Goal: Transaction & Acquisition: Purchase product/service

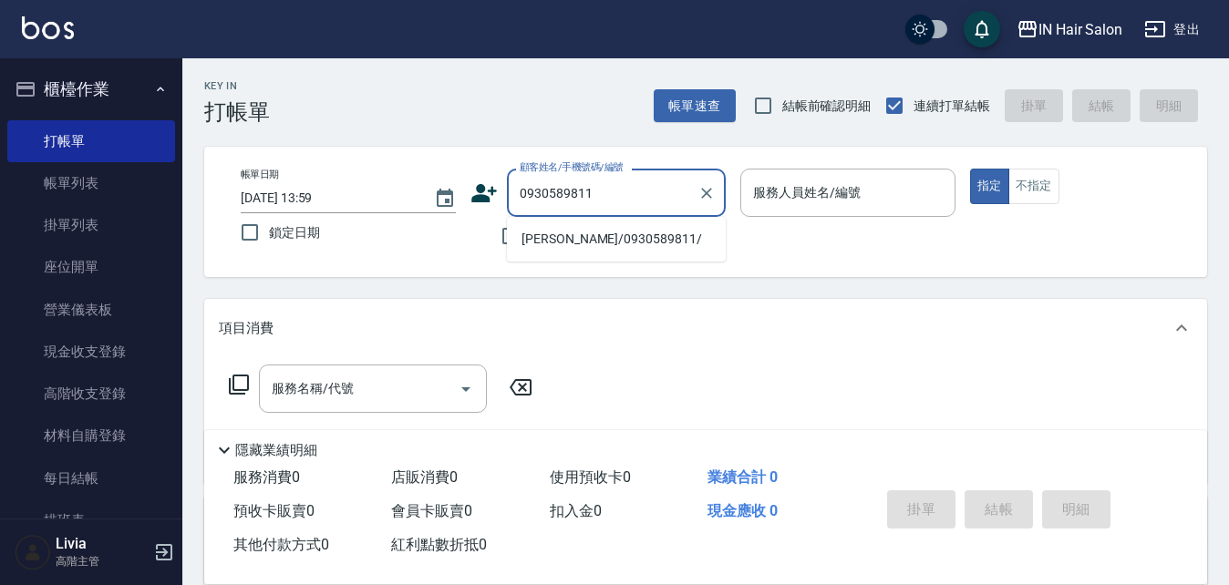
click at [561, 236] on li "[PERSON_NAME]/0930589811/" at bounding box center [616, 239] width 219 height 30
type input "[PERSON_NAME]/0930589811/"
type input "6號設計師[PERSON_NAME]-6"
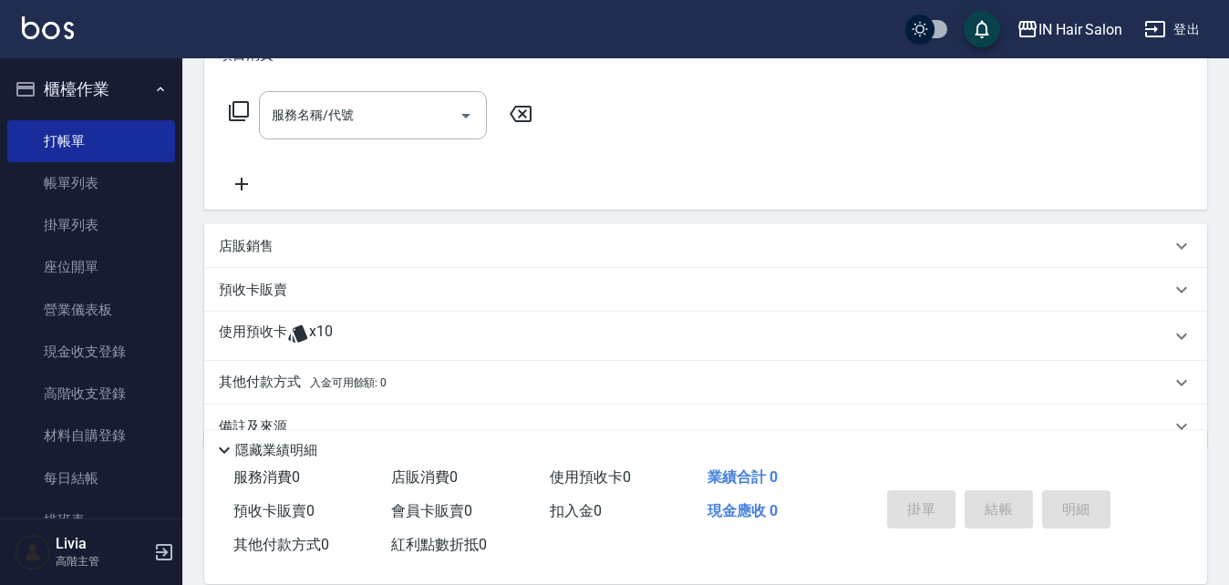
scroll to position [312, 0]
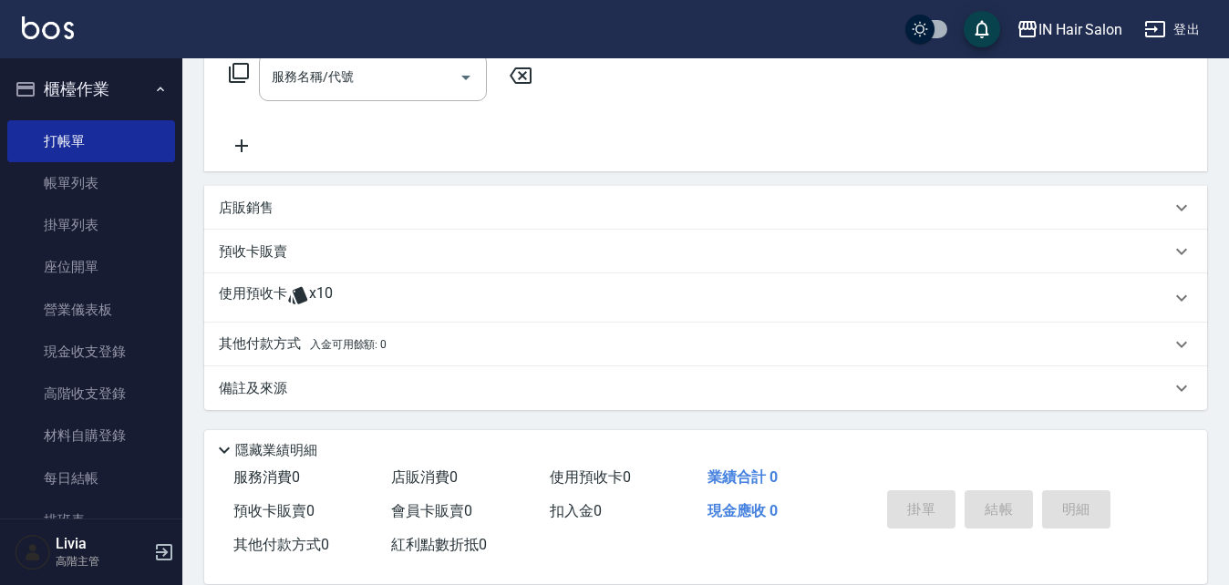
click at [254, 298] on p "使用預收卡" at bounding box center [253, 297] width 68 height 27
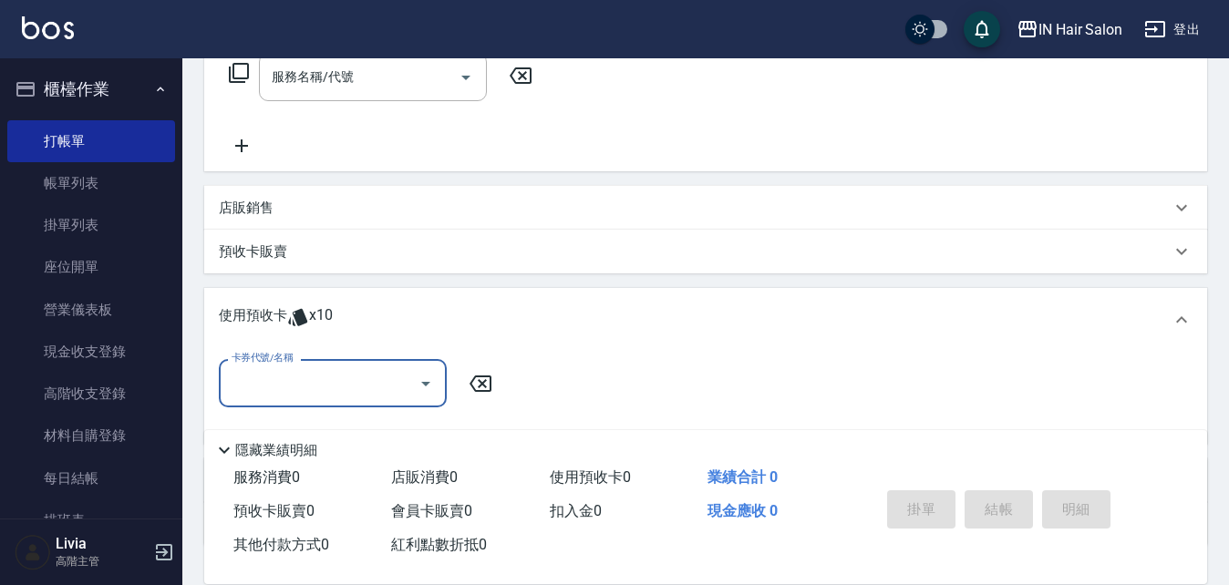
scroll to position [0, 0]
click at [296, 371] on input "卡券代號/名稱" at bounding box center [319, 383] width 184 height 32
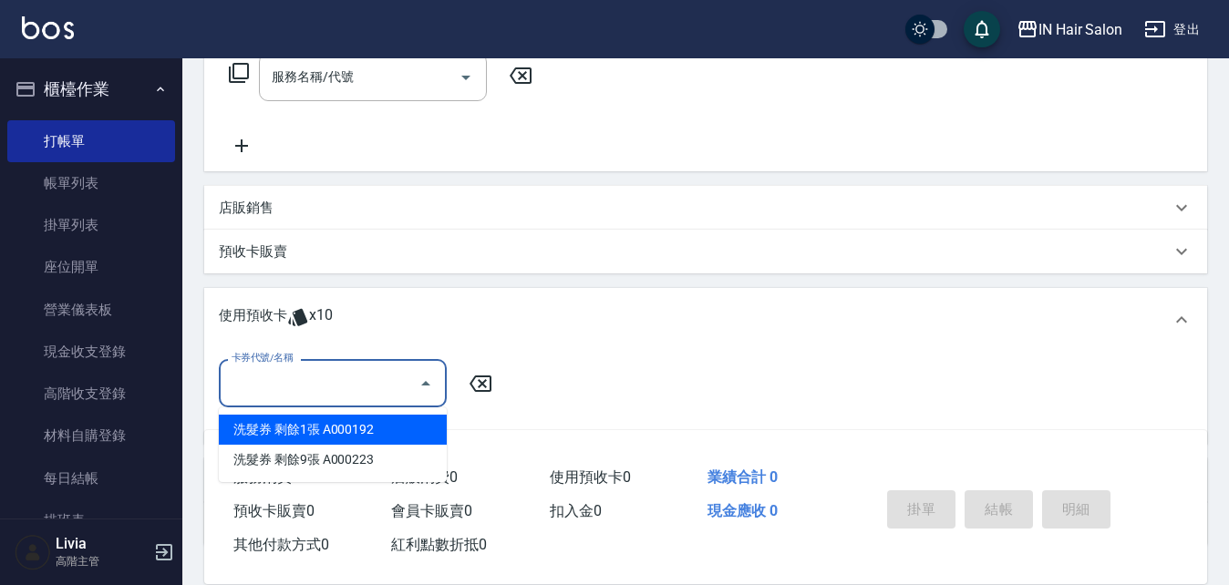
click at [338, 429] on div "洗髮券 剩餘1張 A000192" at bounding box center [333, 430] width 228 height 30
type input "洗髮券 A000192"
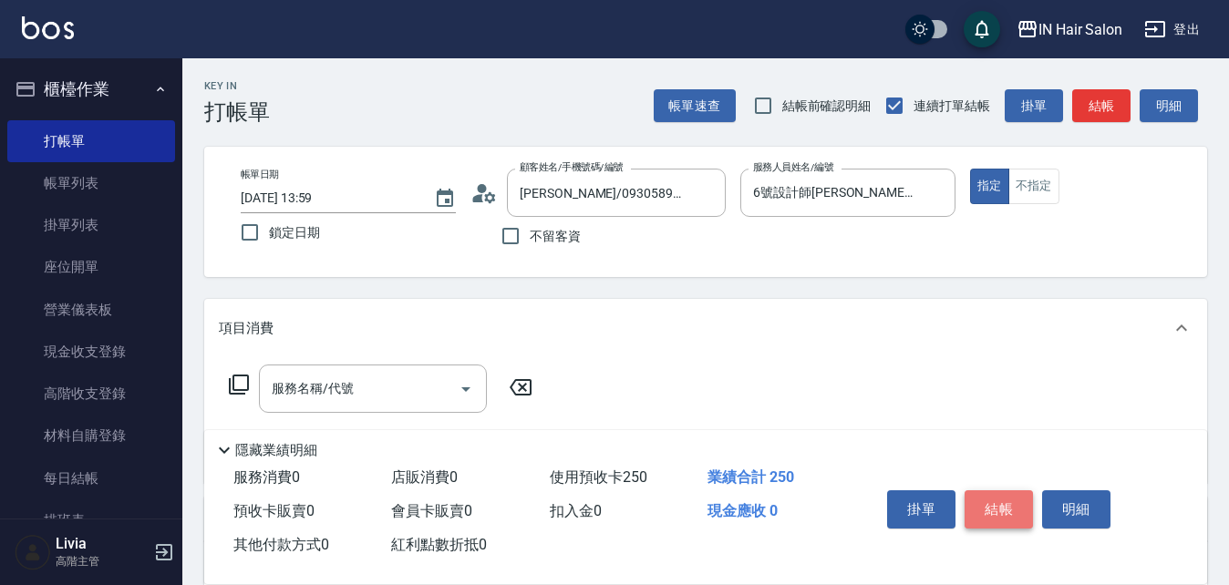
click at [1014, 500] on button "結帳" at bounding box center [999, 509] width 68 height 38
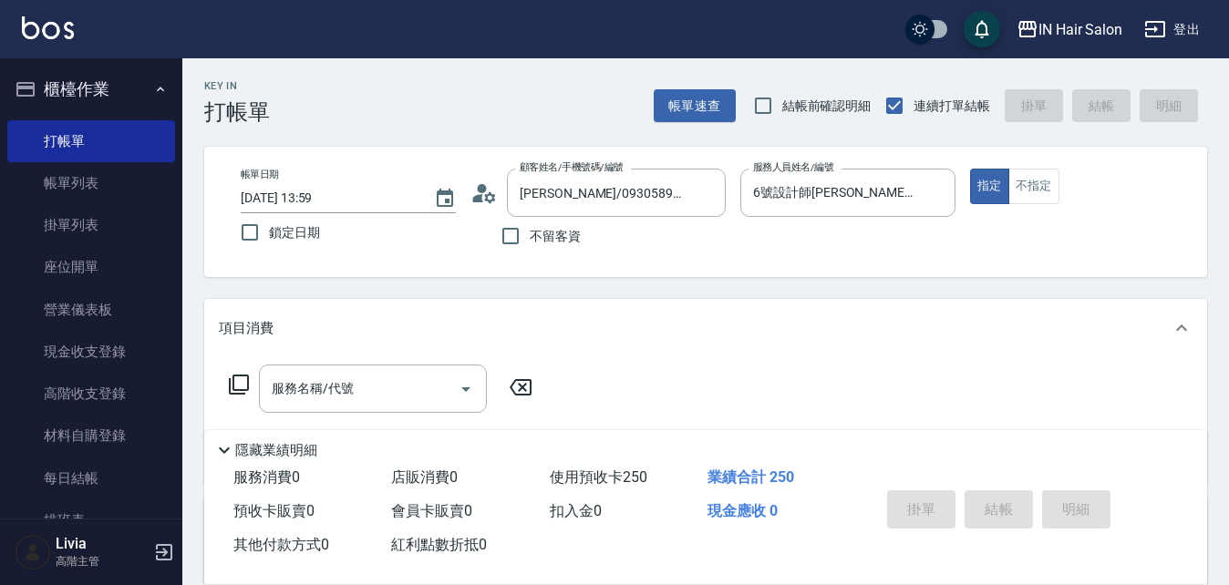
type input "[DATE] 15:17"
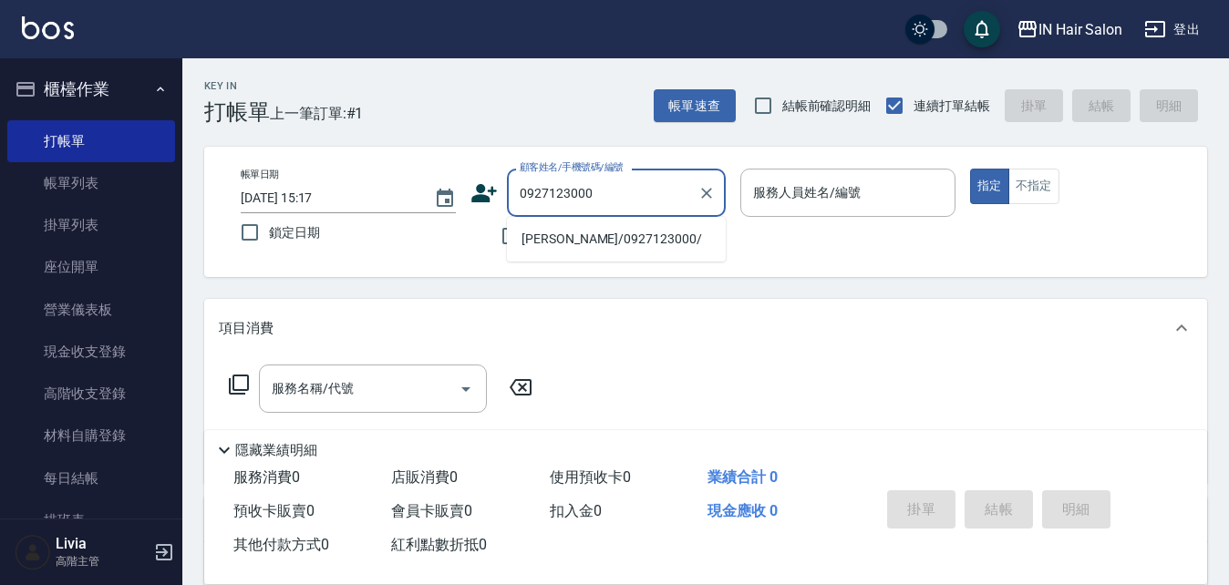
click at [535, 249] on li "[PERSON_NAME]/0927123000/" at bounding box center [616, 239] width 219 height 30
type input "[PERSON_NAME]/0927123000/"
type input "6號設計師[PERSON_NAME]-6"
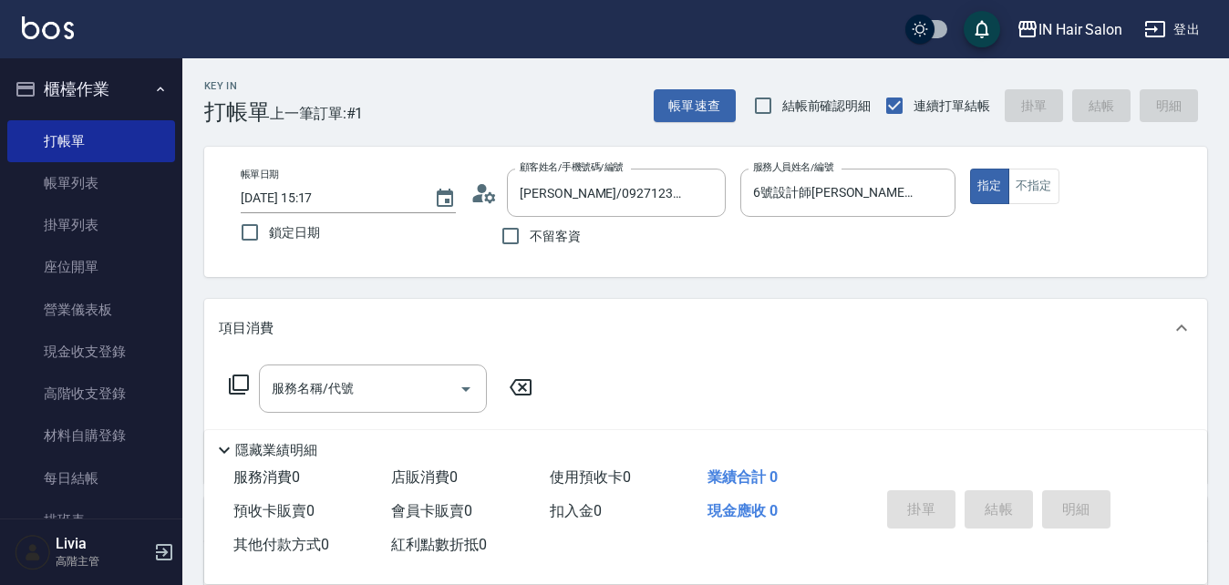
click at [236, 383] on icon at bounding box center [239, 385] width 22 height 22
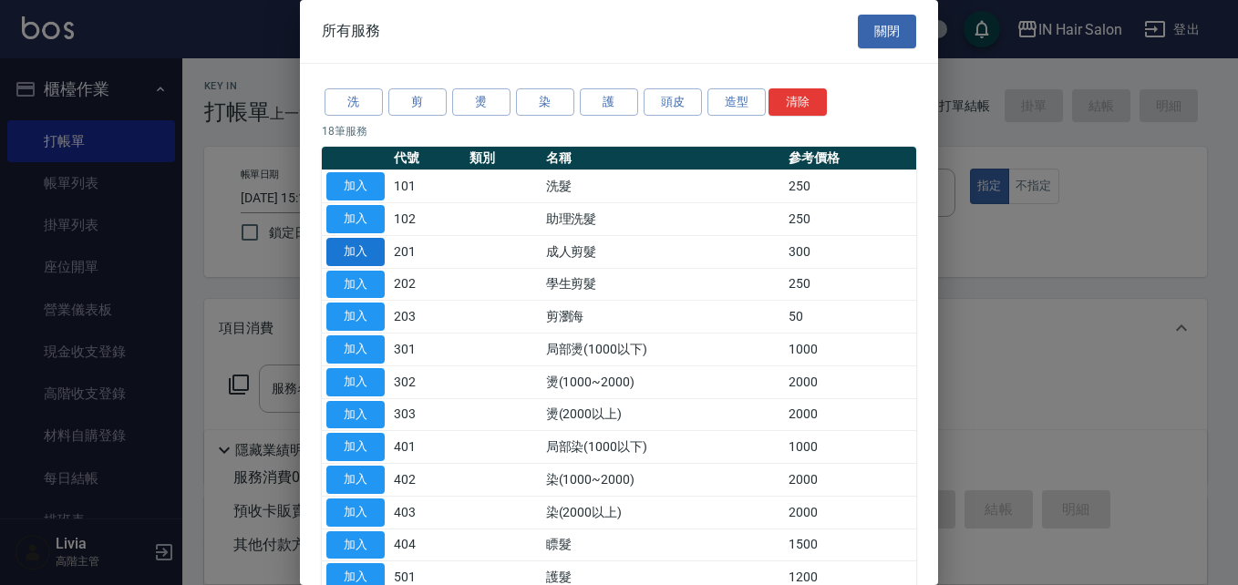
click at [351, 251] on button "加入" at bounding box center [355, 252] width 58 height 28
type input "成人剪髮(201)"
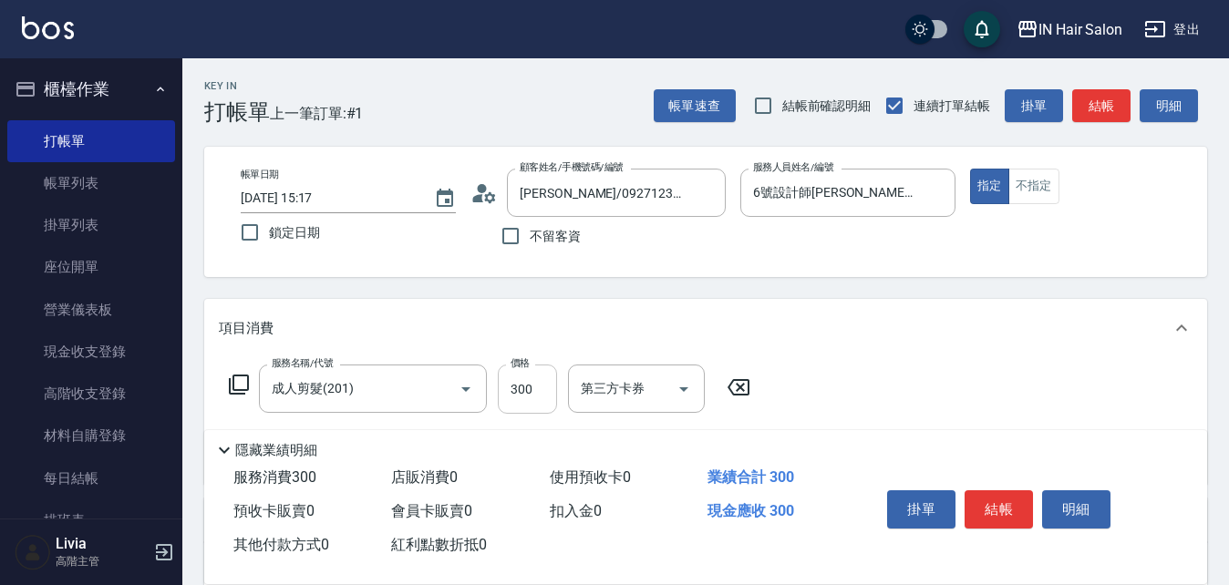
click at [535, 381] on input "300" at bounding box center [527, 389] width 59 height 49
type input "320"
click at [906, 408] on div "服務名稱/代號 成人剪髮(201) 服務名稱/代號 價格 320 價格 第三方卡券 第三方卡券" at bounding box center [705, 420] width 1003 height 127
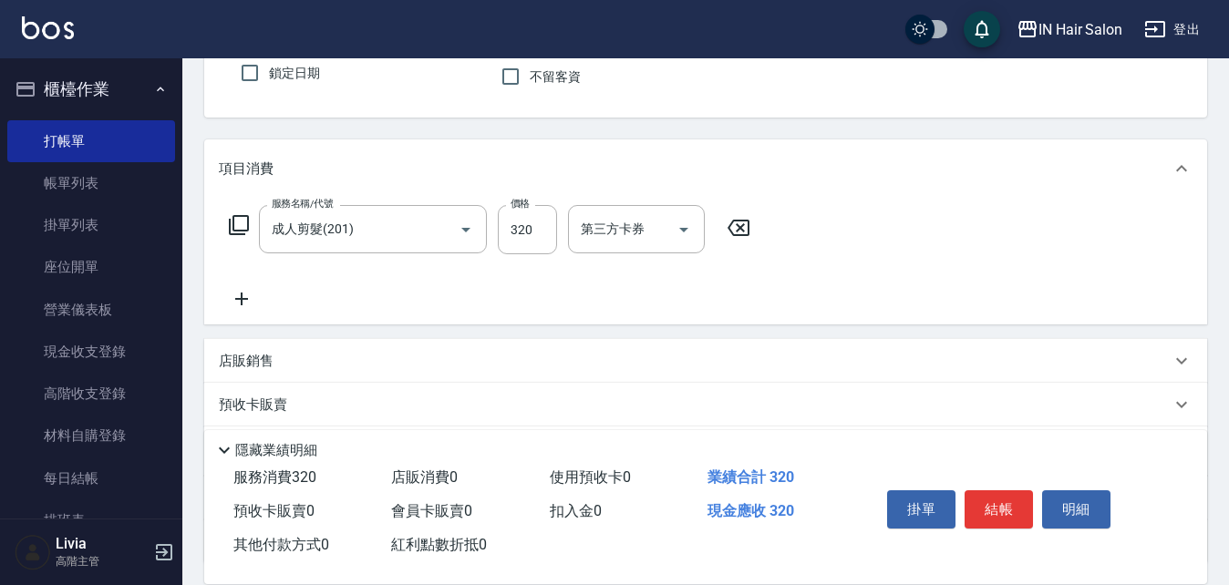
scroll to position [313, 0]
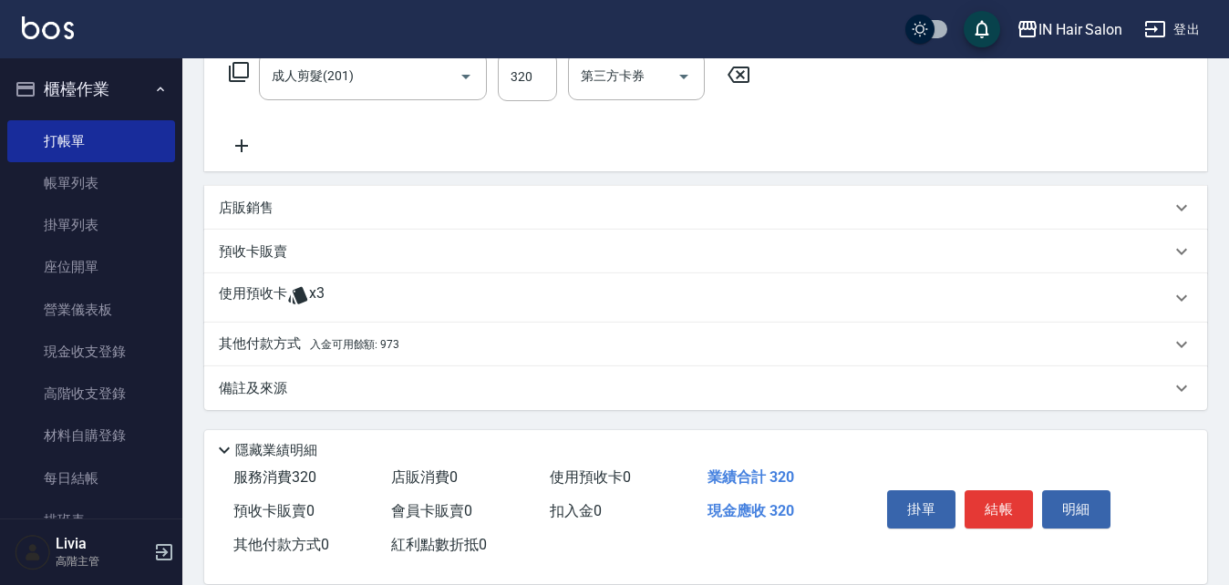
click at [276, 338] on p "其他付款方式 入金可用餘額: 973" at bounding box center [309, 345] width 181 height 20
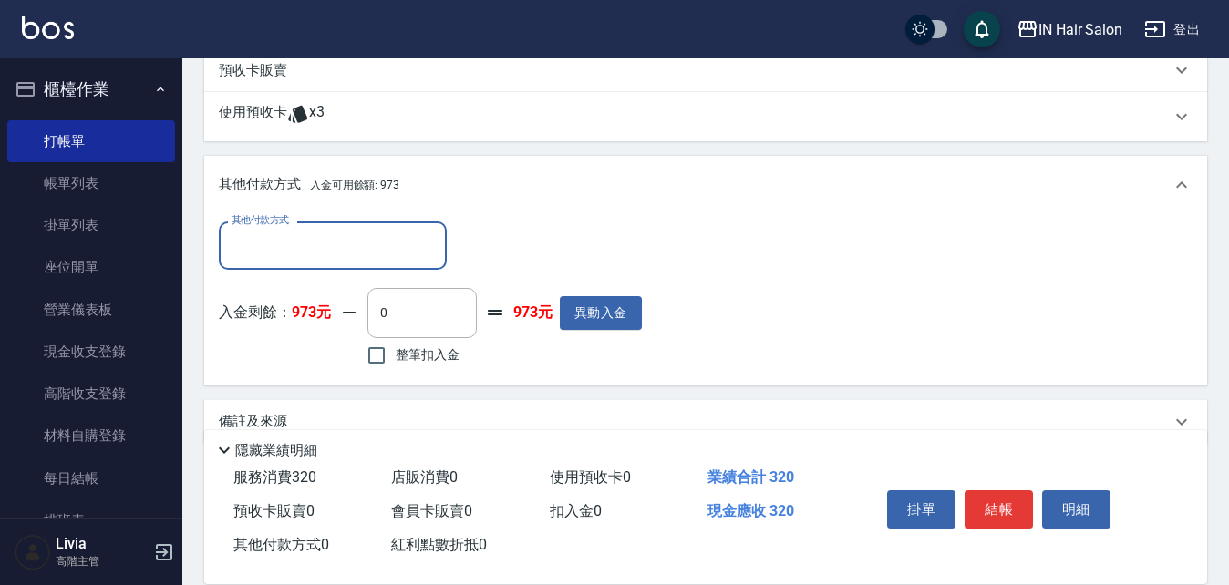
scroll to position [495, 0]
drag, startPoint x: 377, startPoint y: 353, endPoint x: 403, endPoint y: 356, distance: 26.7
click at [378, 353] on input "整筆扣入金" at bounding box center [376, 355] width 38 height 38
checkbox input "true"
type input "320"
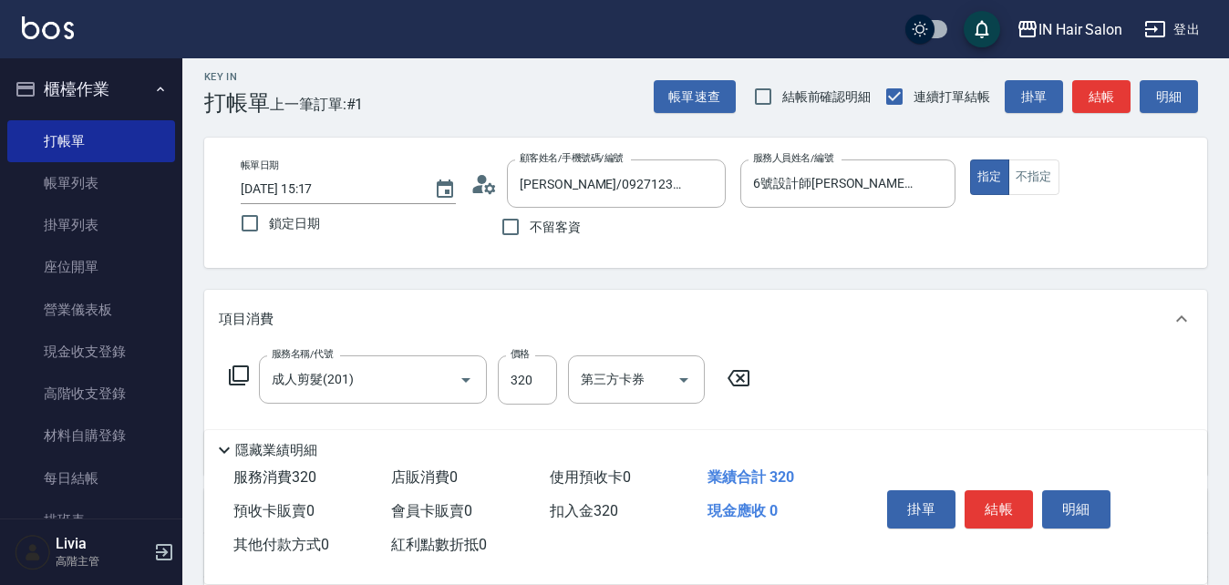
scroll to position [0, 0]
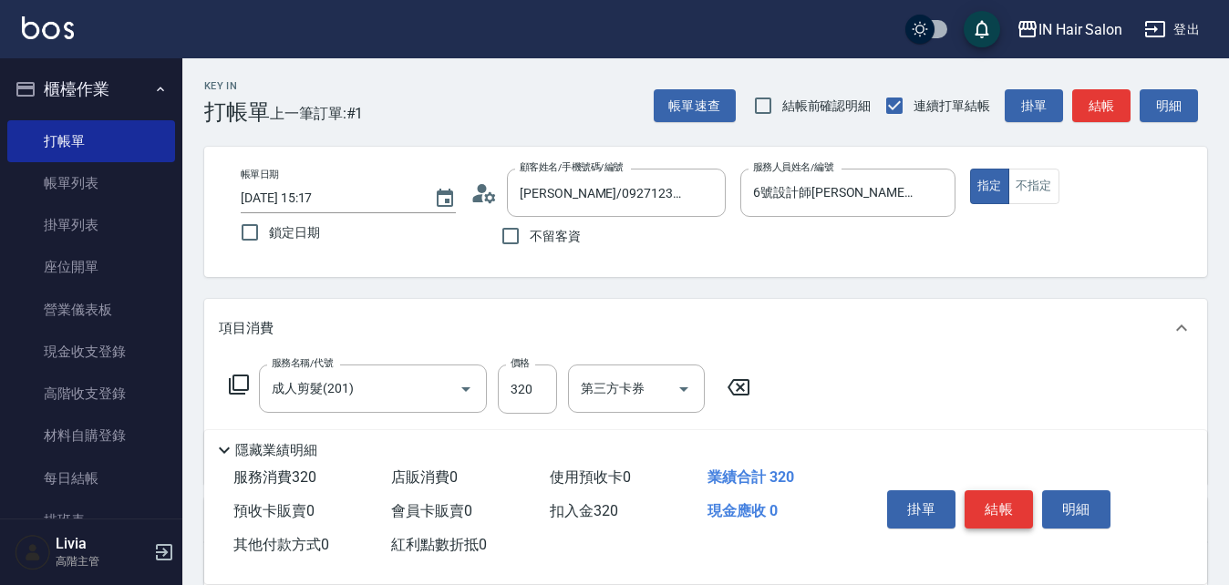
click at [1006, 499] on button "結帳" at bounding box center [999, 509] width 68 height 38
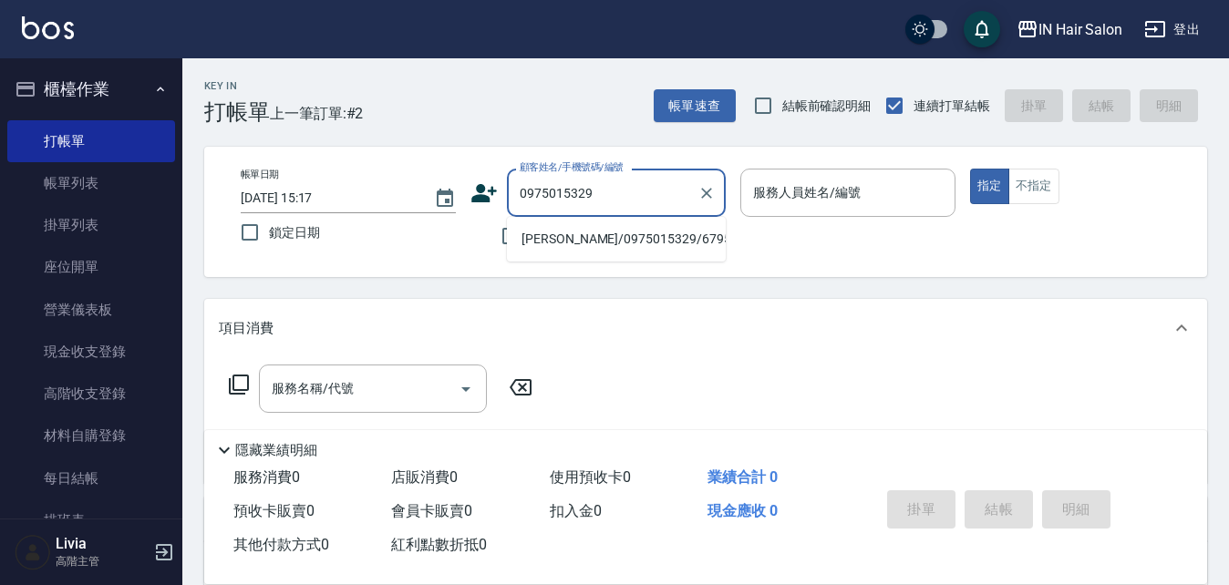
click at [522, 241] on li "[PERSON_NAME]/0975015329/679589" at bounding box center [616, 239] width 219 height 30
type input "[PERSON_NAME]/0975015329/679589"
type input "8號店長Livia-8"
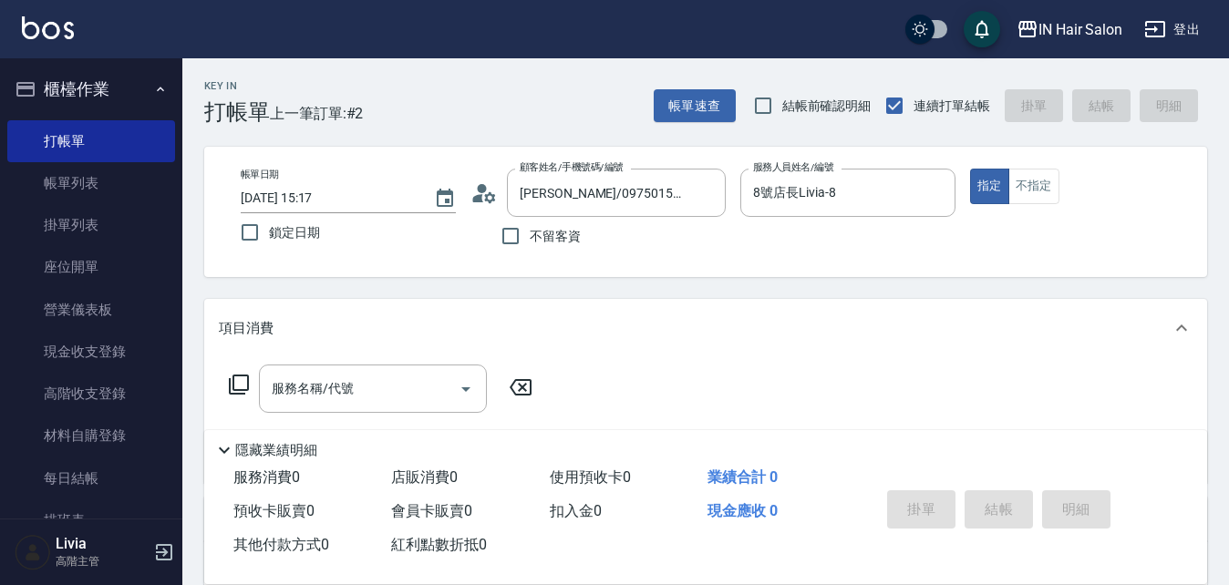
click at [240, 382] on icon at bounding box center [239, 385] width 22 height 22
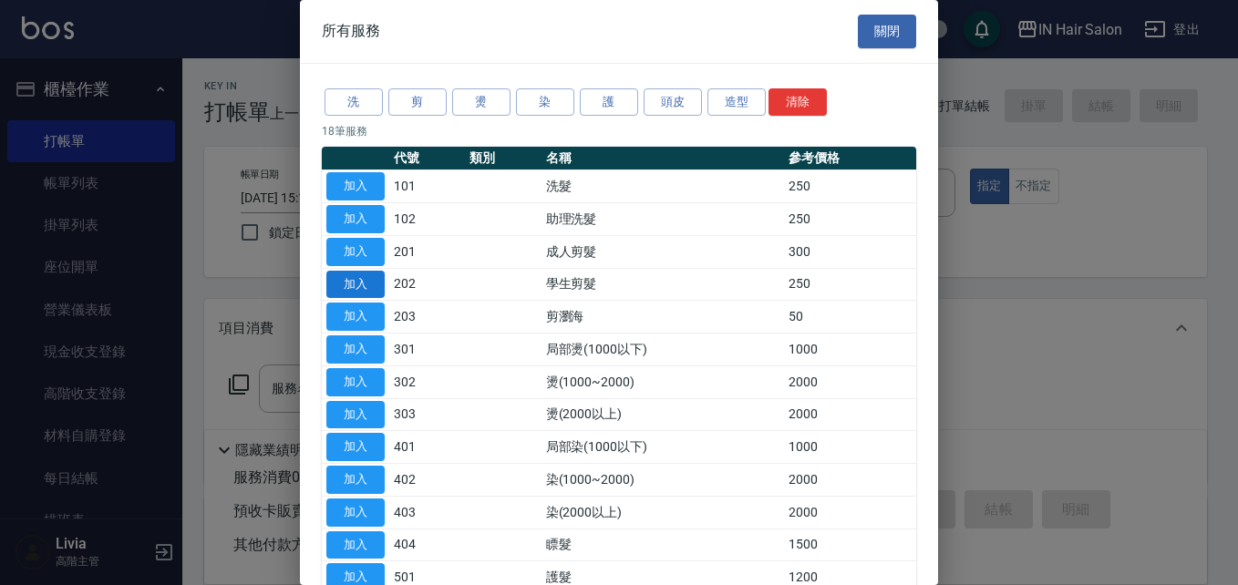
click at [357, 279] on button "加入" at bounding box center [355, 285] width 58 height 28
type input "學生剪髮(202)"
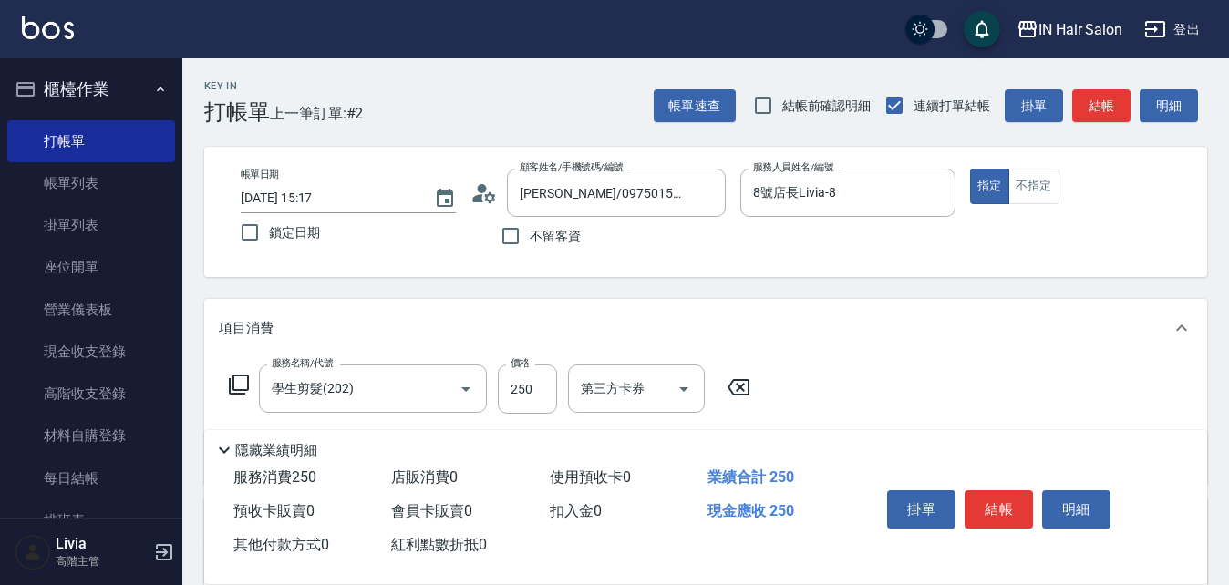
click at [241, 385] on icon at bounding box center [239, 385] width 22 height 22
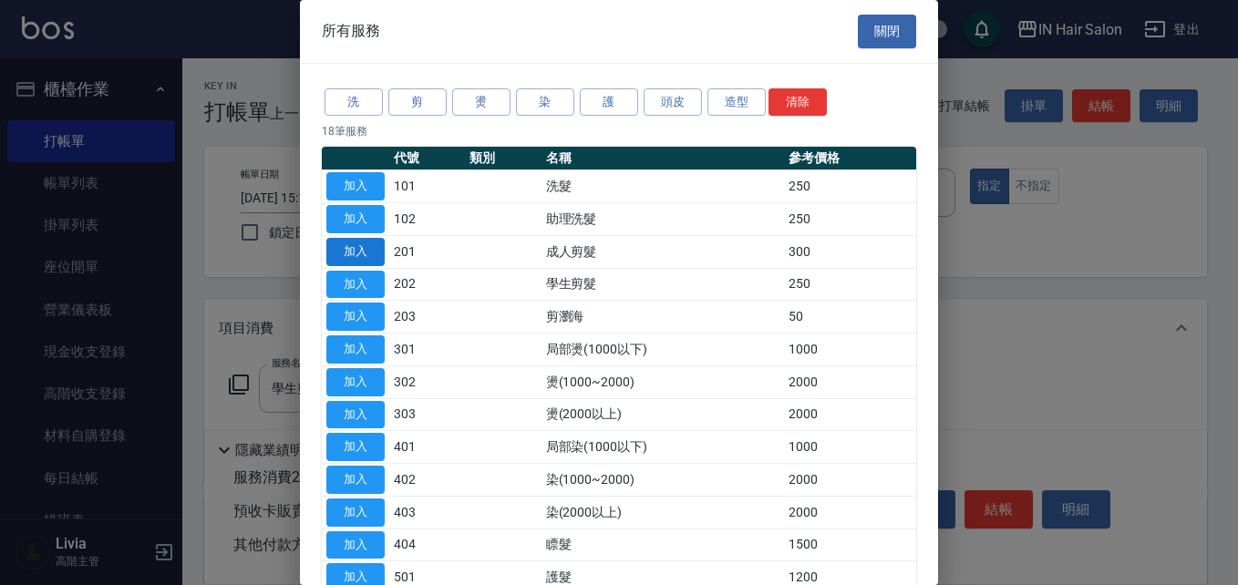
click at [367, 248] on button "加入" at bounding box center [355, 252] width 58 height 28
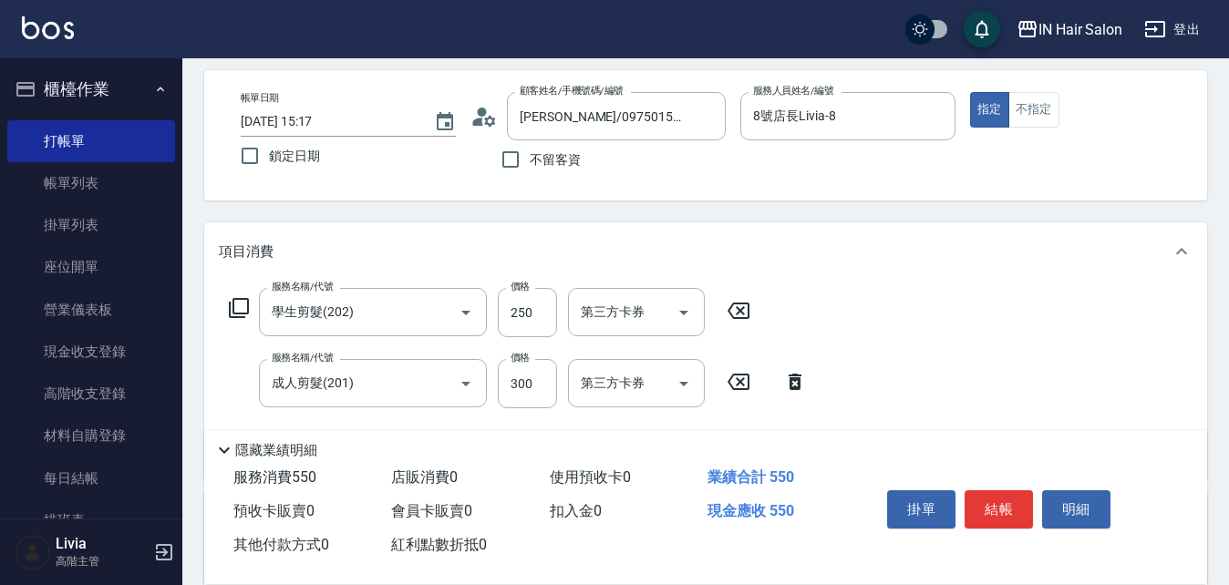
scroll to position [182, 0]
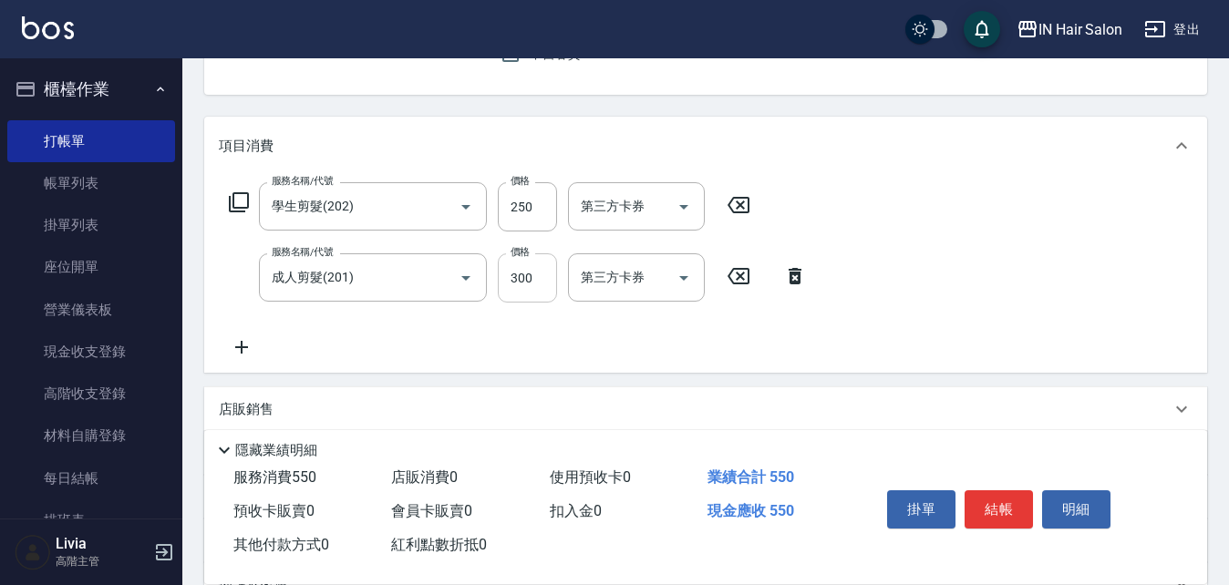
click at [540, 282] on input "300" at bounding box center [527, 277] width 59 height 49
type input "400"
drag, startPoint x: 444, startPoint y: 336, endPoint x: 505, endPoint y: 336, distance: 61.1
click at [444, 336] on div "服務名稱/代號 學生剪髮(202) 服務名稱/代號 價格 250 價格 第三方卡券 第三方卡券 服務名稱/代號 成人剪髮(201) 服務名稱/代號 價格 40…" at bounding box center [518, 270] width 599 height 176
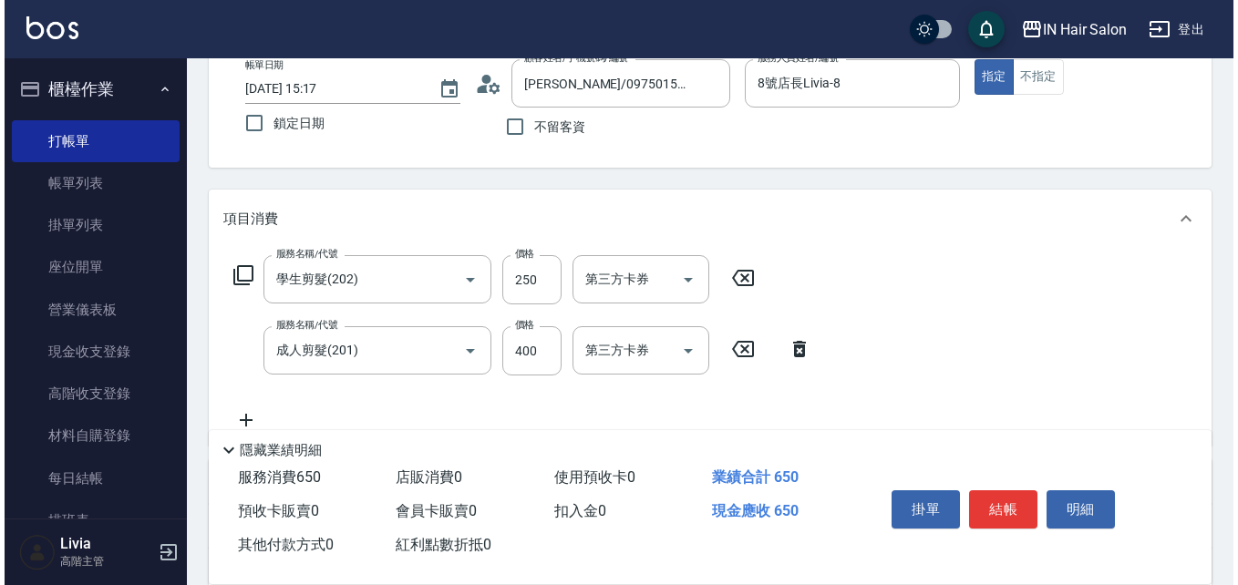
scroll to position [0, 0]
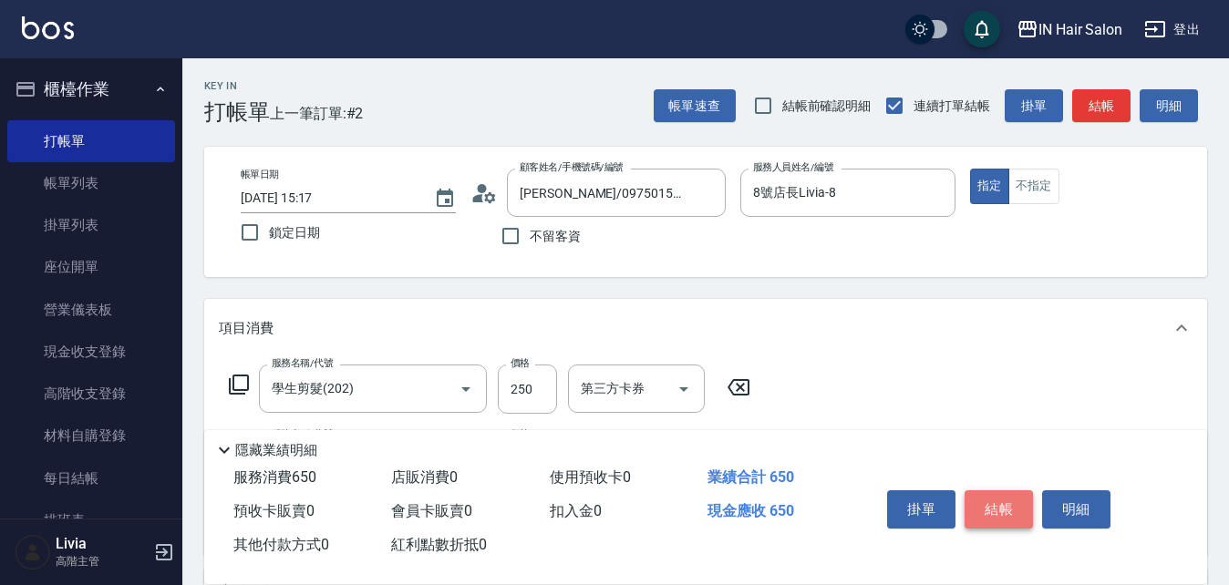
click at [1004, 499] on button "結帳" at bounding box center [999, 509] width 68 height 38
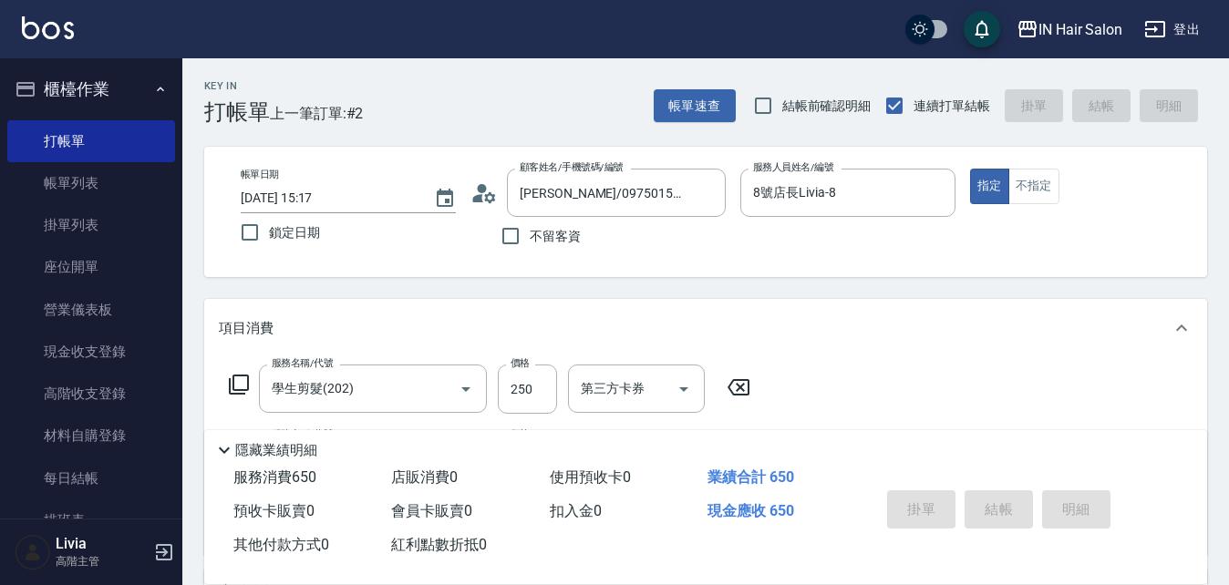
type input "[DATE] 15:18"
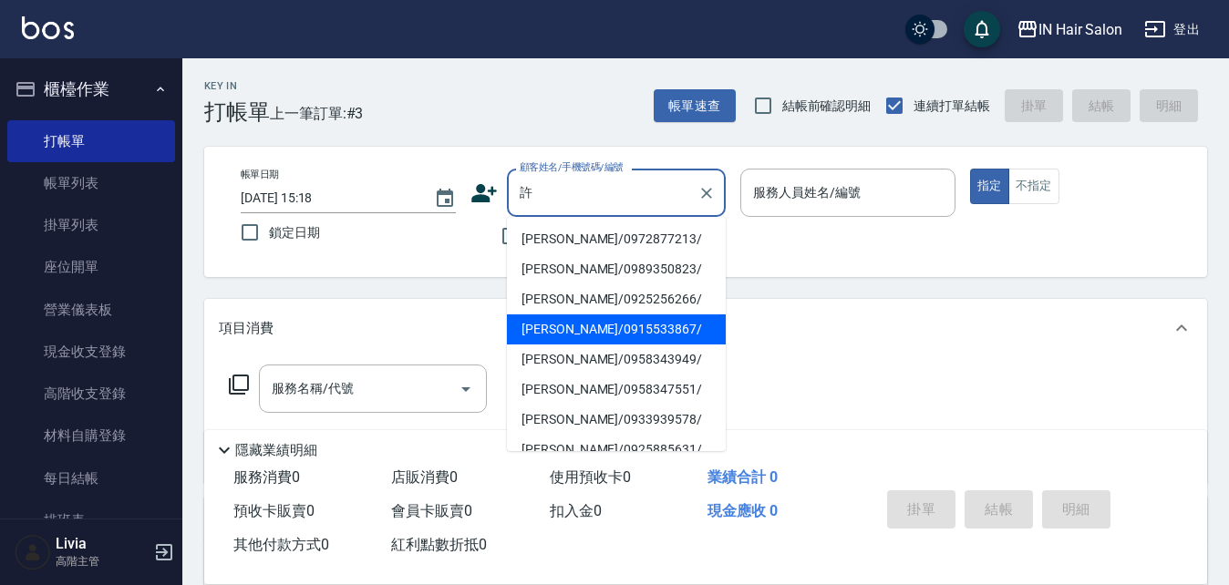
click at [544, 324] on li "[PERSON_NAME]/0915533867/" at bounding box center [616, 330] width 219 height 30
type input "[PERSON_NAME]/0915533867/"
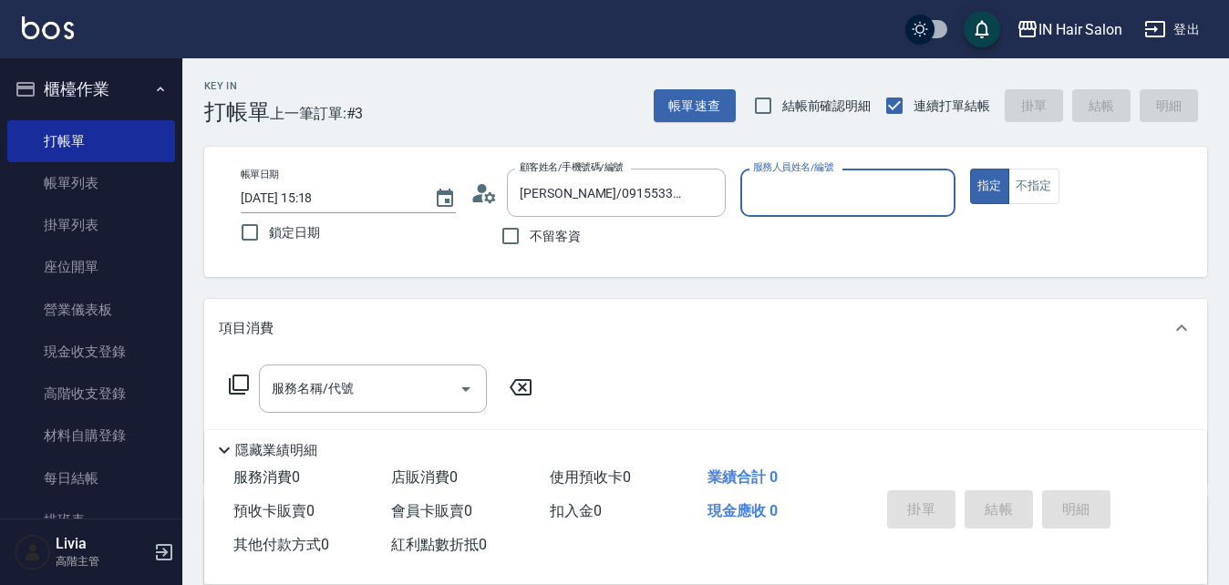
type input "7號設計師[PERSON_NAME]-7"
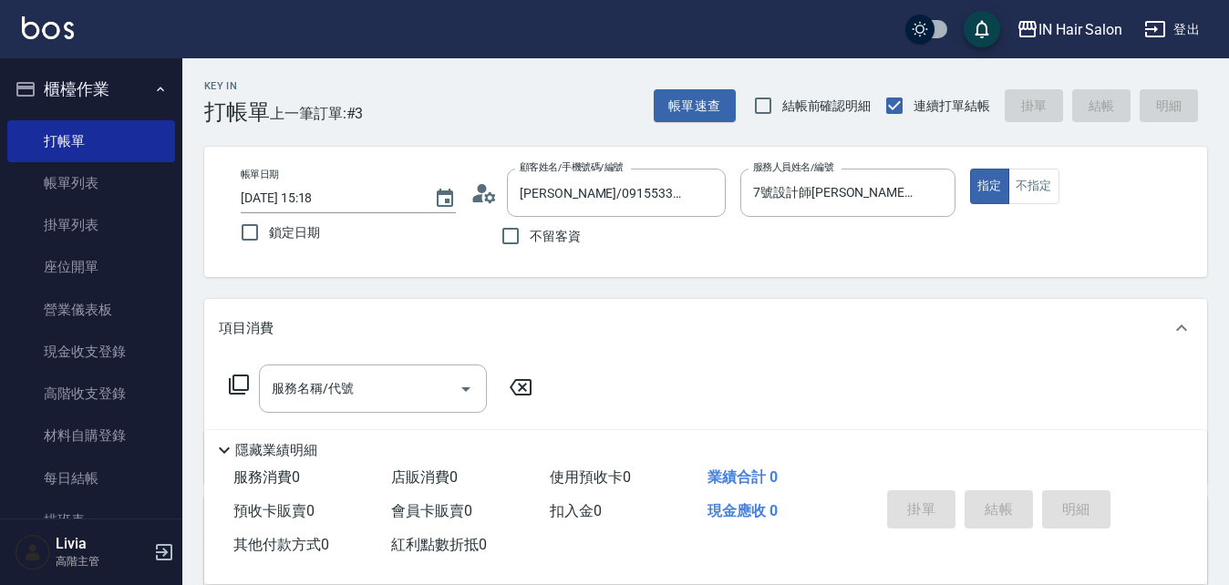
click at [236, 381] on icon at bounding box center [239, 385] width 22 height 22
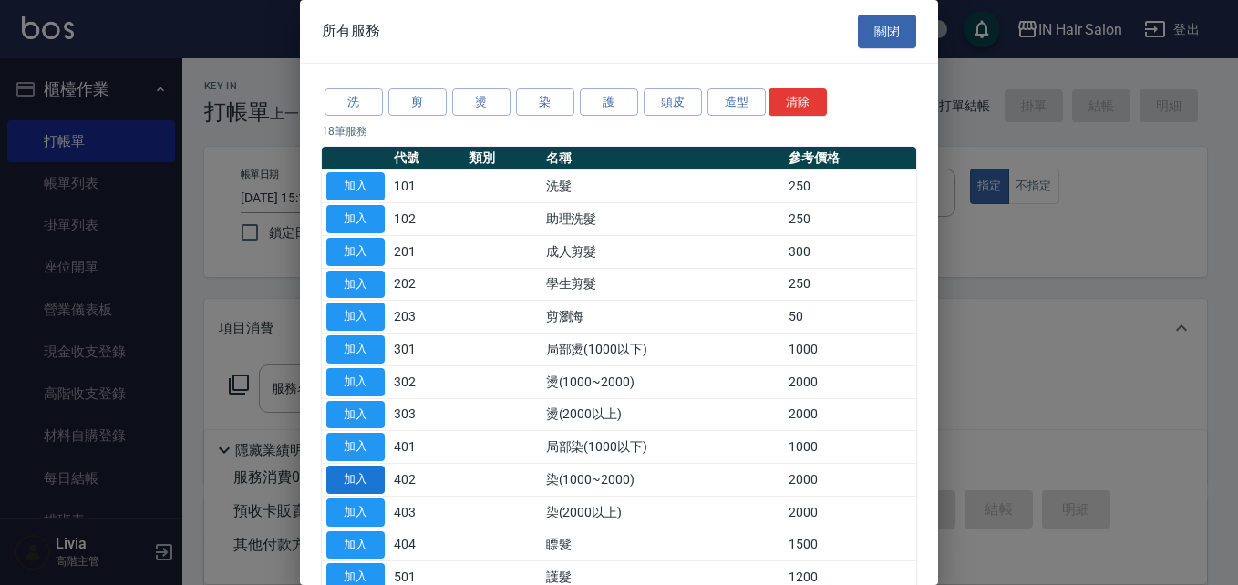
click at [364, 478] on button "加入" at bounding box center [355, 480] width 58 height 28
type input "染(1000~2000)(402)"
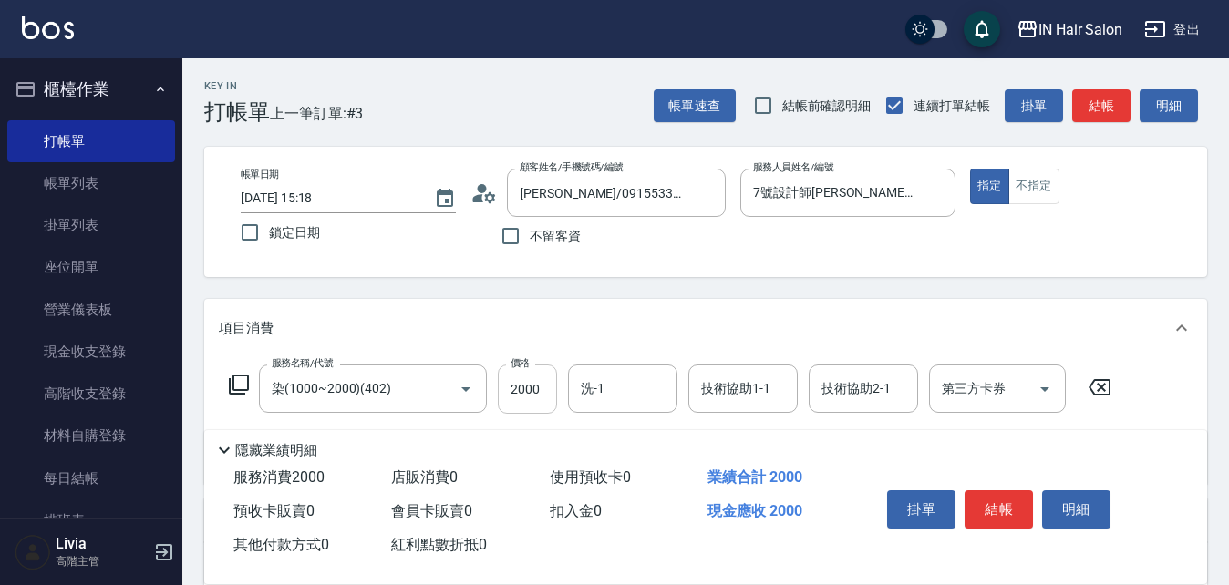
click at [544, 393] on input "2000" at bounding box center [527, 389] width 59 height 49
type input "1800"
click at [1156, 395] on div "服務名稱/代號 染(1000~2000)(402) 服務名稱/代號 價格 1800 價格 洗-1 洗-1 技術協助1-1 技術協助1-1 技術協助2-1 技術…" at bounding box center [705, 420] width 1003 height 127
click at [993, 501] on button "結帳" at bounding box center [999, 509] width 68 height 38
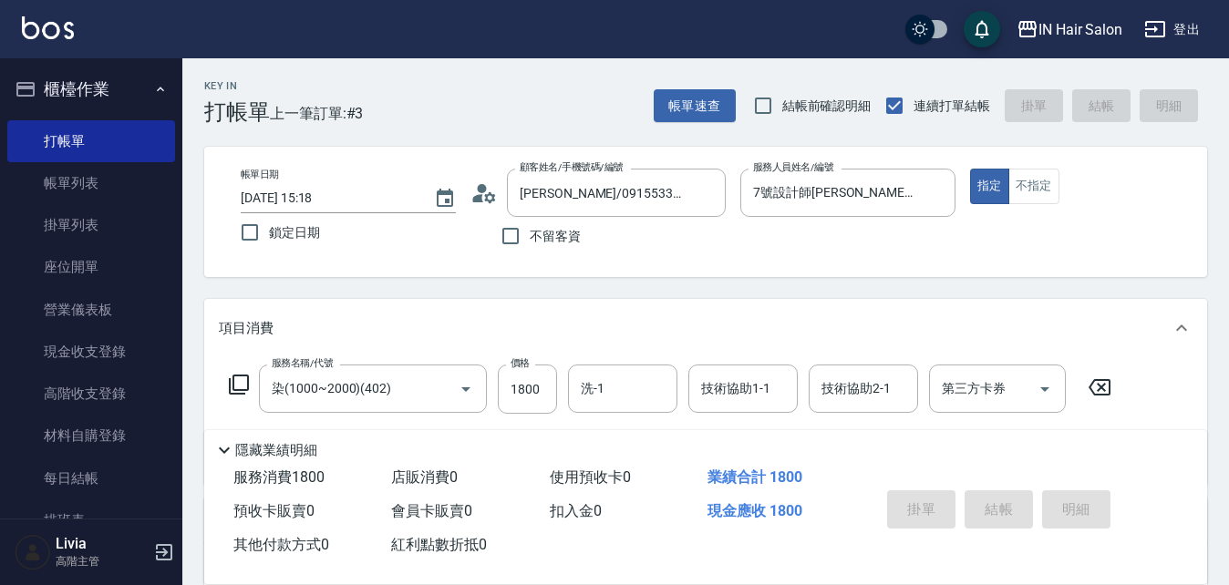
type input "[DATE] 15:19"
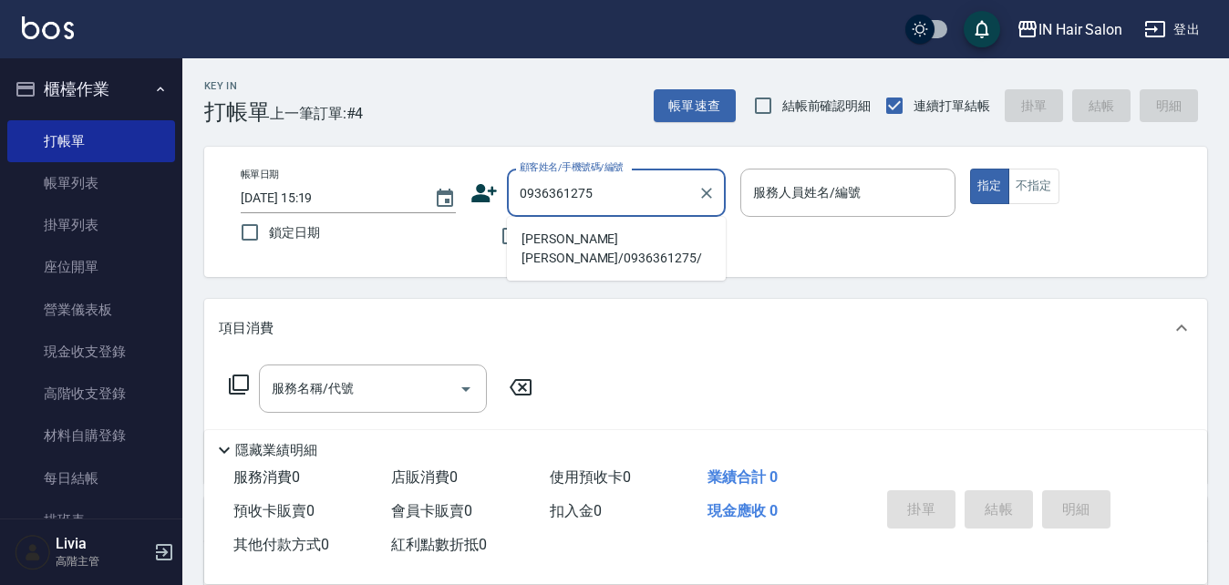
click at [548, 232] on li "[PERSON_NAME] [PERSON_NAME]/0936361275/" at bounding box center [616, 248] width 219 height 49
type input "[PERSON_NAME] [PERSON_NAME]/0936361275/"
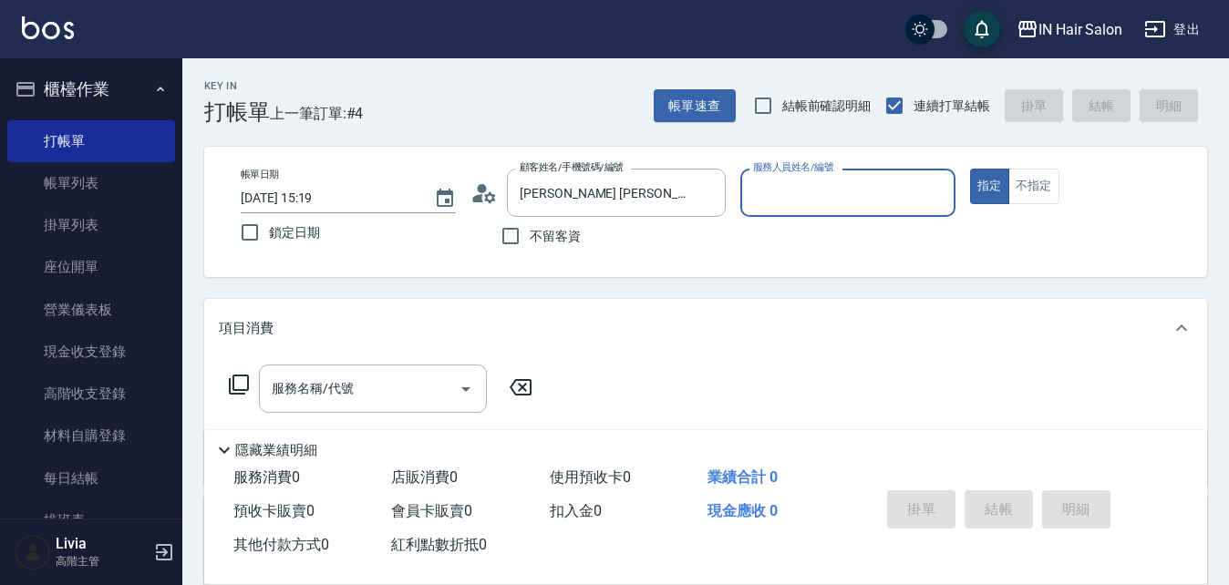
type input "7號設計師[PERSON_NAME]-7"
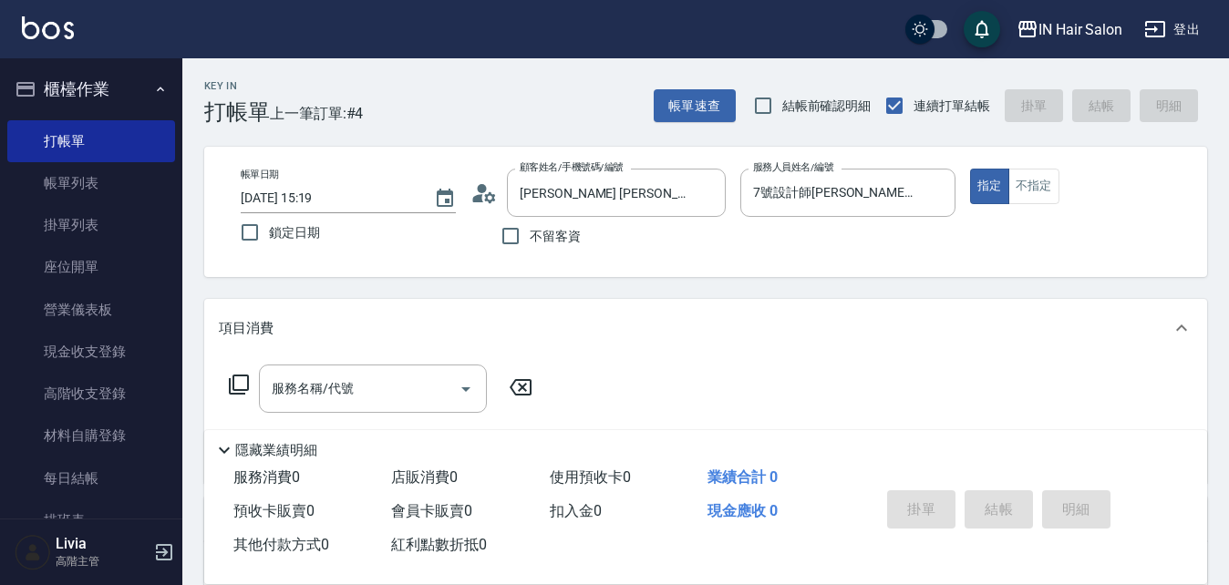
click at [237, 383] on icon at bounding box center [239, 385] width 22 height 22
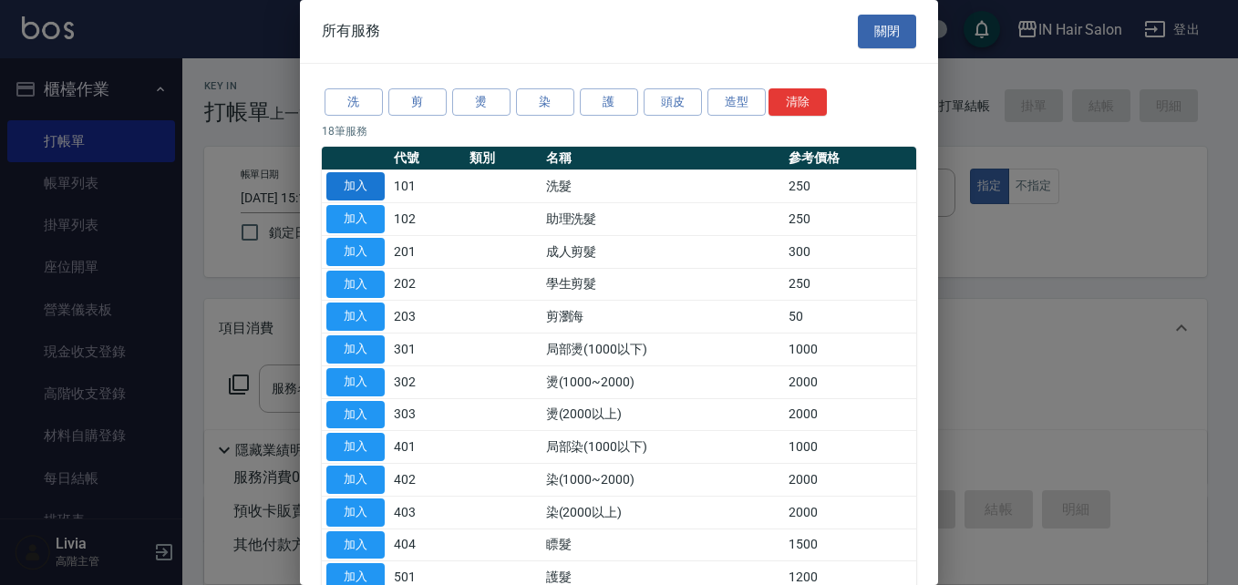
click at [350, 185] on button "加入" at bounding box center [355, 186] width 58 height 28
type input "洗髮(101)"
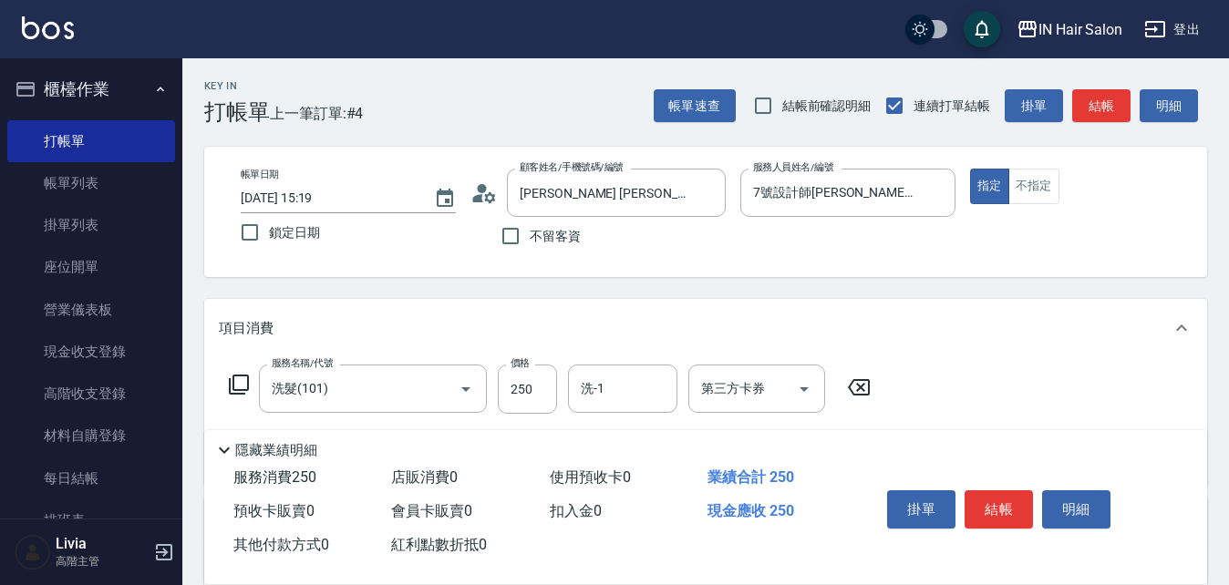
click at [243, 383] on icon at bounding box center [239, 385] width 22 height 22
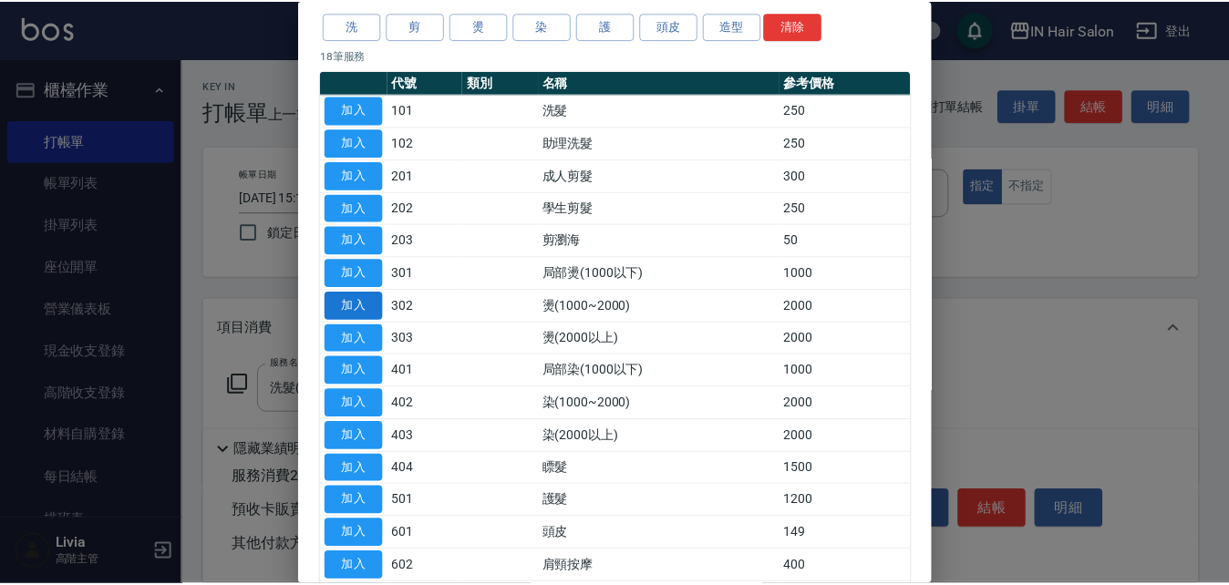
scroll to position [182, 0]
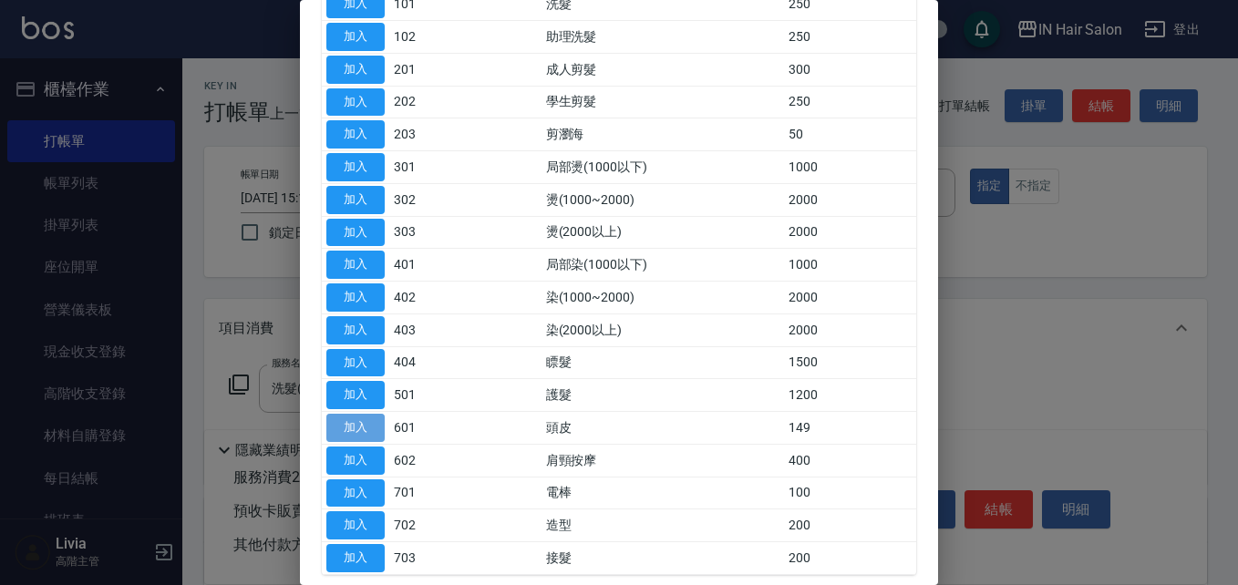
click at [345, 424] on button "加入" at bounding box center [355, 428] width 58 height 28
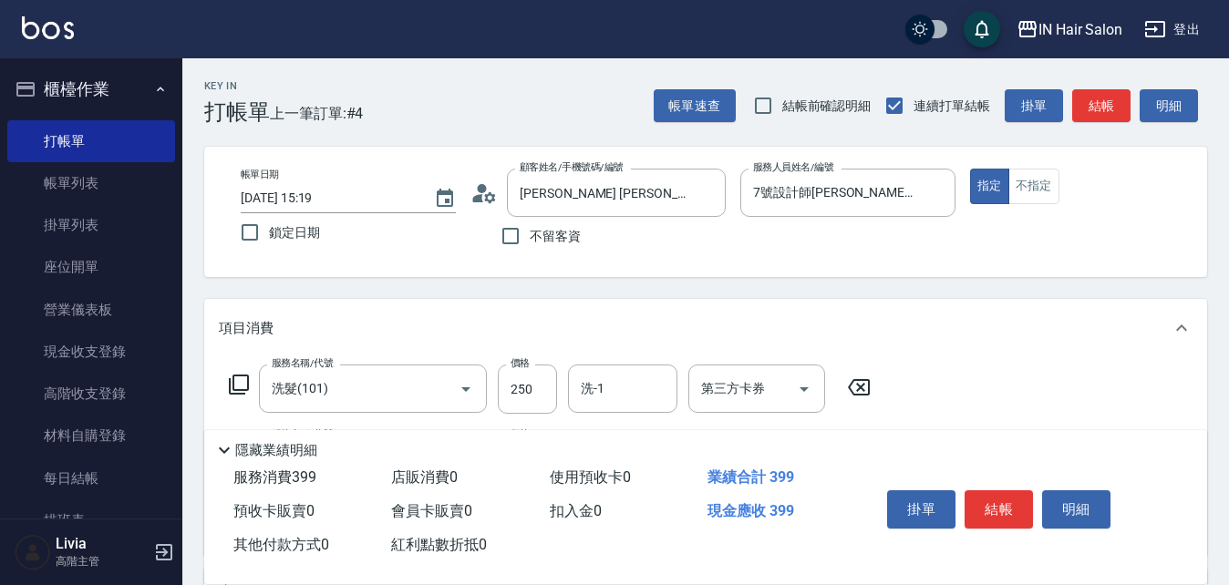
click at [239, 381] on icon at bounding box center [239, 385] width 22 height 22
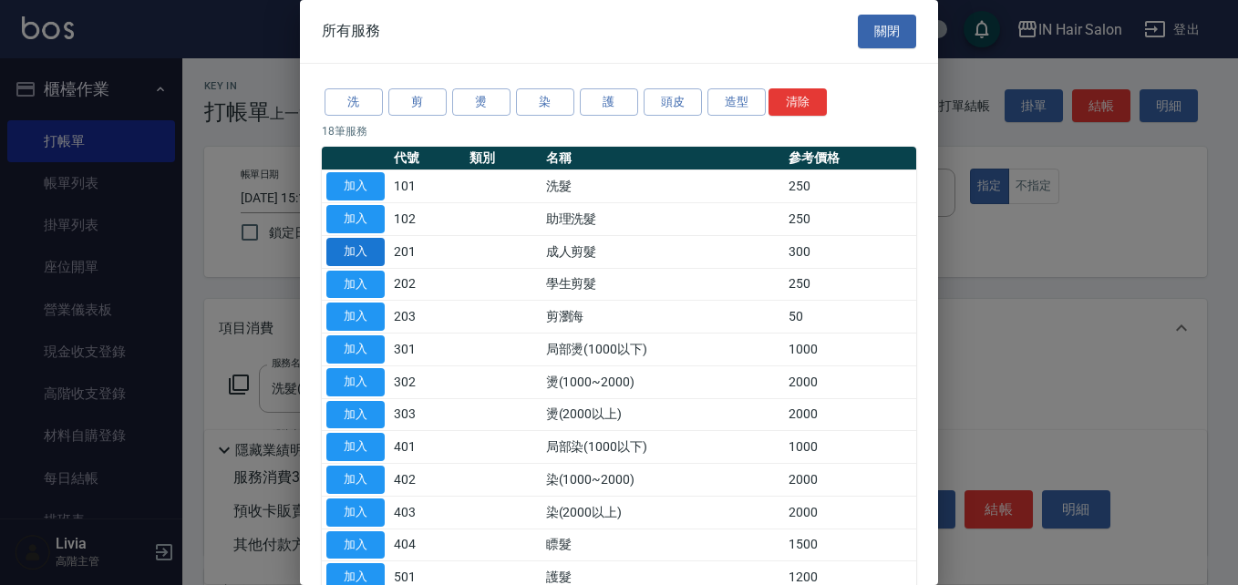
click at [359, 250] on button "加入" at bounding box center [355, 252] width 58 height 28
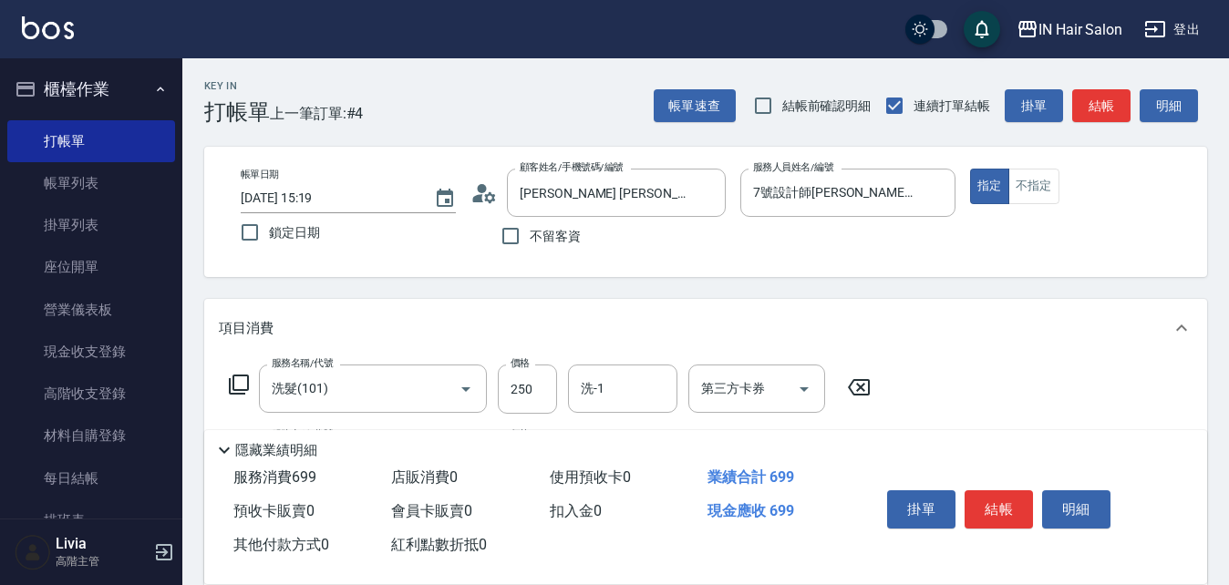
click at [238, 383] on icon at bounding box center [239, 385] width 22 height 22
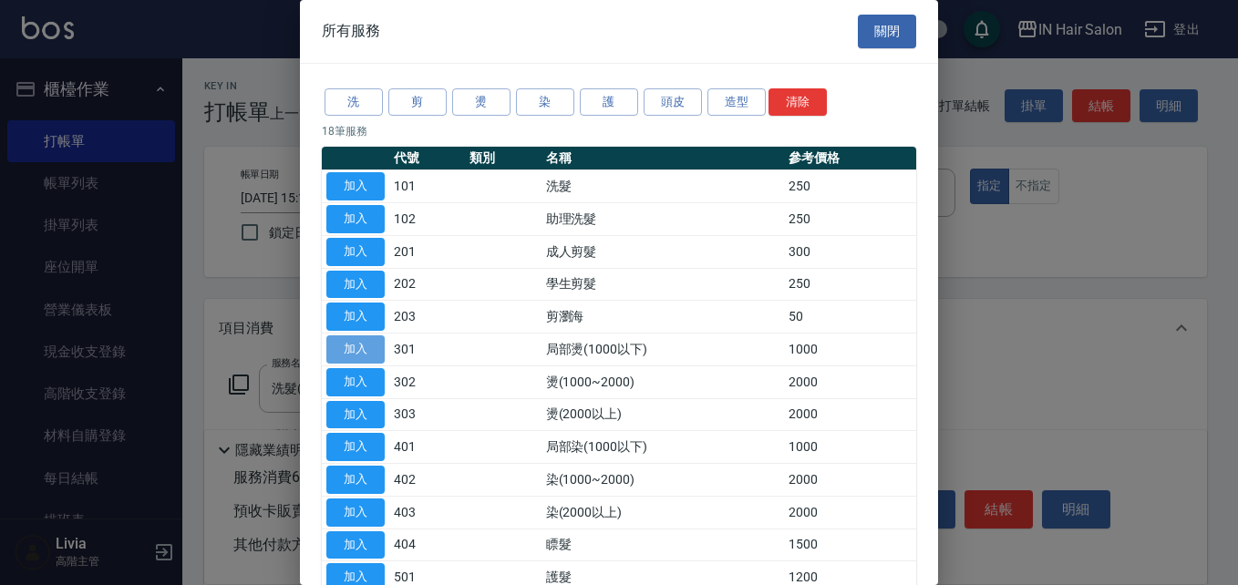
click at [361, 345] on button "加入" at bounding box center [355, 350] width 58 height 28
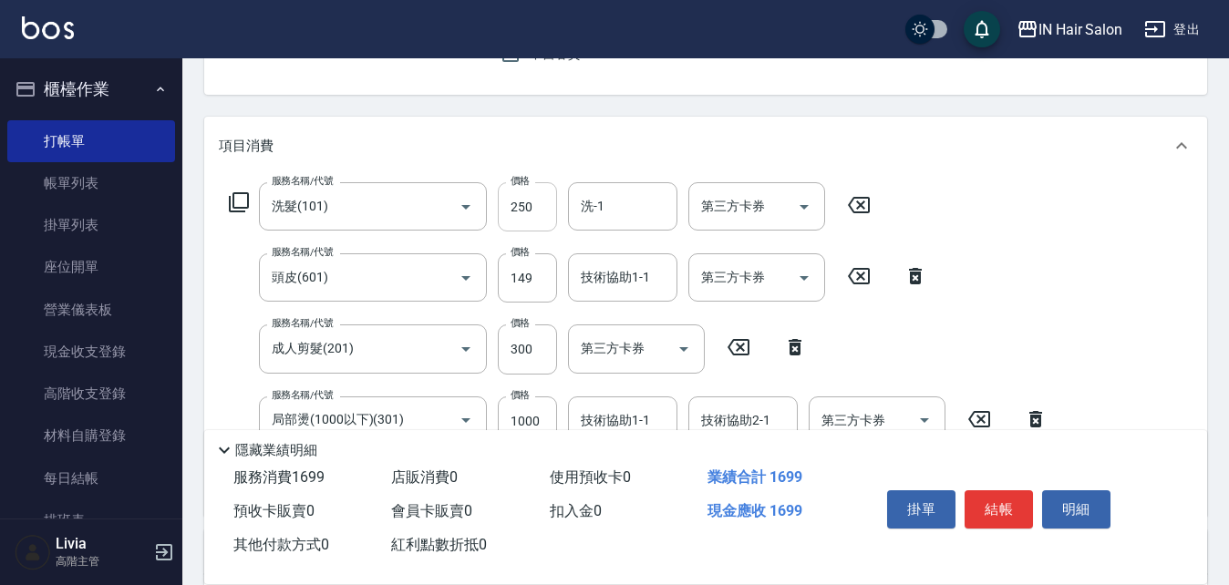
click at [545, 212] on input "250" at bounding box center [527, 206] width 59 height 49
type input "300"
click at [490, 314] on div "服務名稱/代號 洗髮(101) 服務名稱/代號 價格 300 價格 洗-1 洗-1 第三方卡券 第三方卡券 服務名稱/代號 頭皮(601) 服務名稱/代號 價…" at bounding box center [639, 341] width 840 height 319
click at [550, 268] on input "149" at bounding box center [527, 277] width 59 height 49
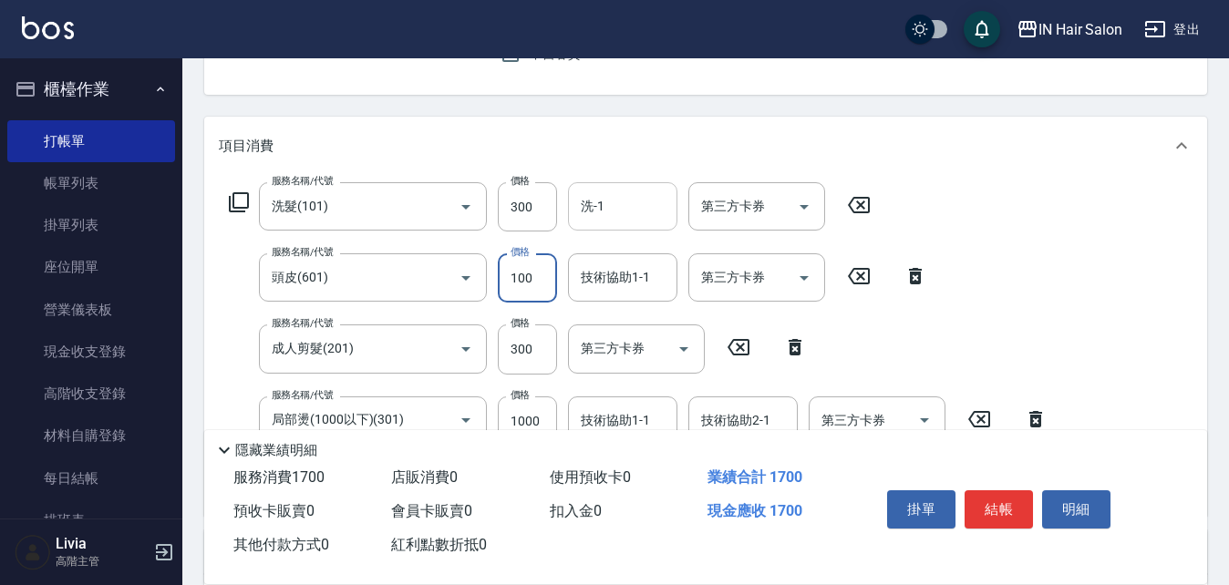
type input "100"
click at [617, 202] on input "洗-1" at bounding box center [622, 207] width 93 height 32
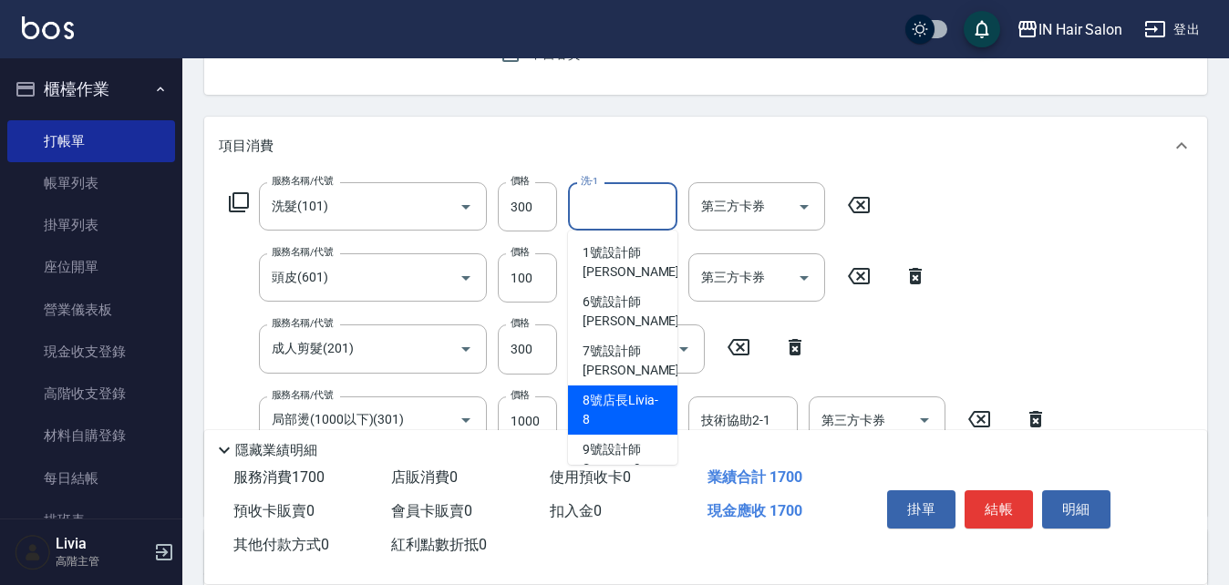
click at [607, 398] on span "8號店長Livia -8" at bounding box center [623, 410] width 80 height 38
type input "8號店長Livia-8"
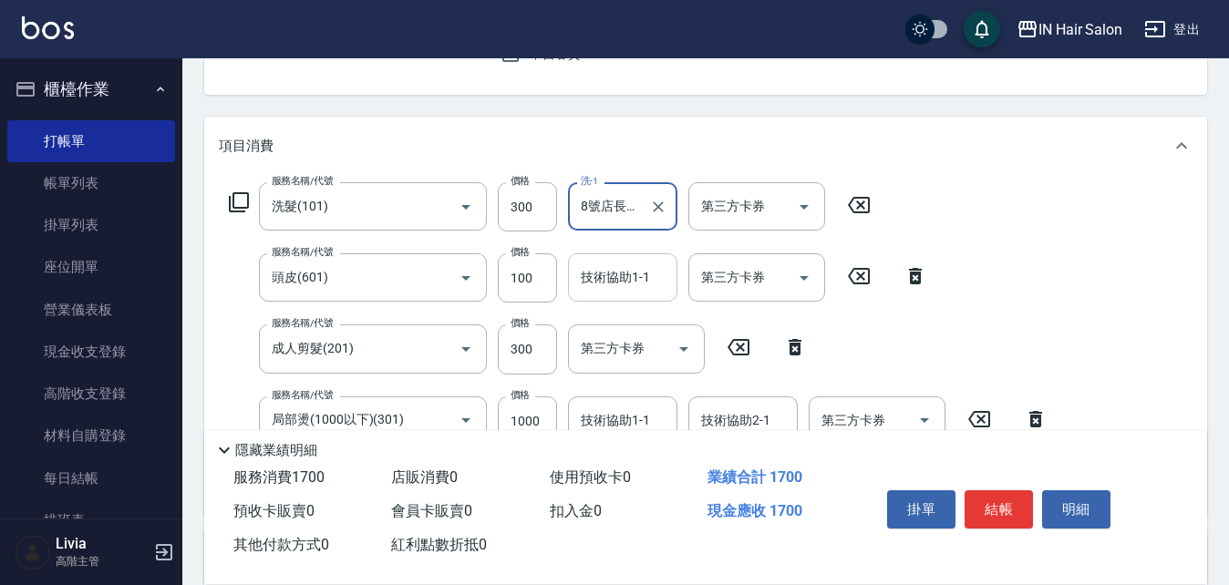
click at [605, 281] on input "技術協助1-1" at bounding box center [622, 278] width 93 height 32
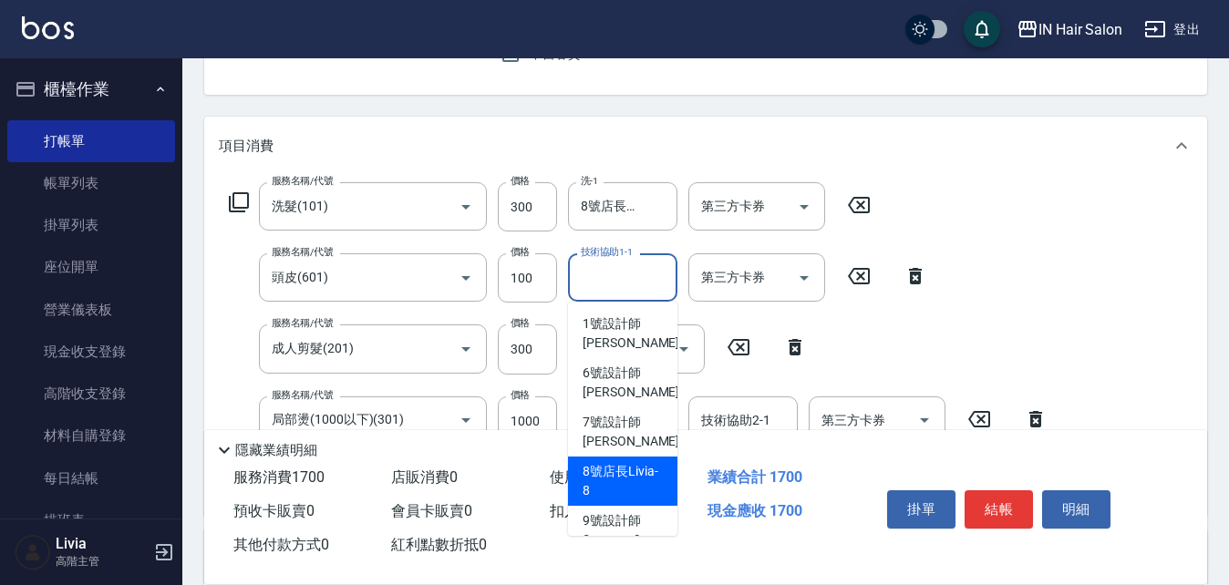
click at [606, 478] on span "8號店長Livia -8" at bounding box center [623, 481] width 80 height 38
type input "8號店長Livia-8"
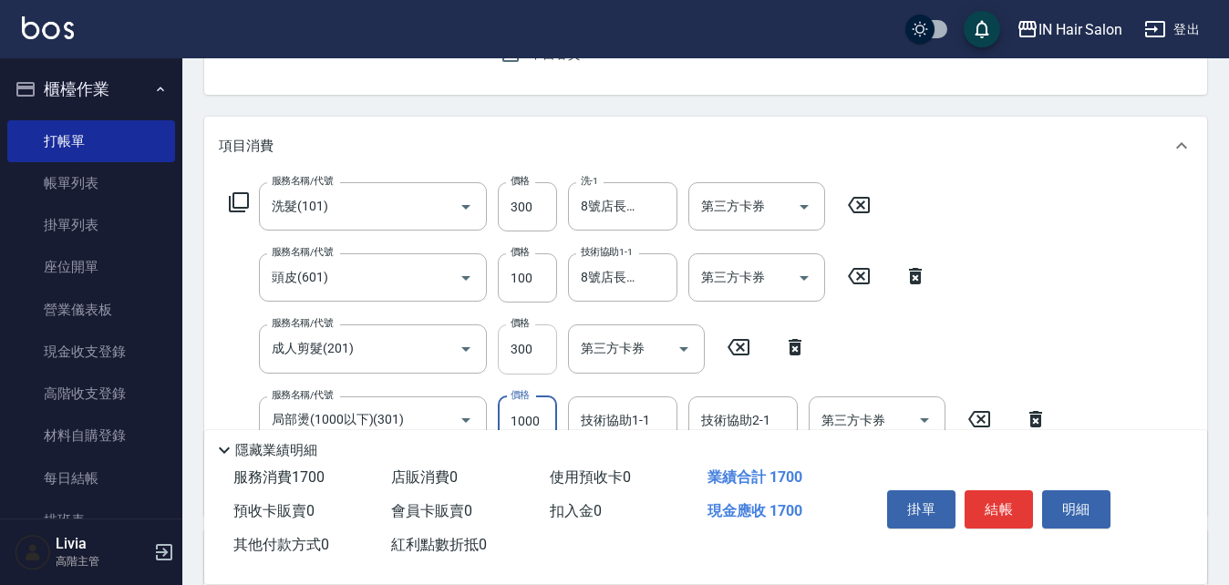
click at [533, 351] on input "300" at bounding box center [527, 349] width 59 height 49
type input "0"
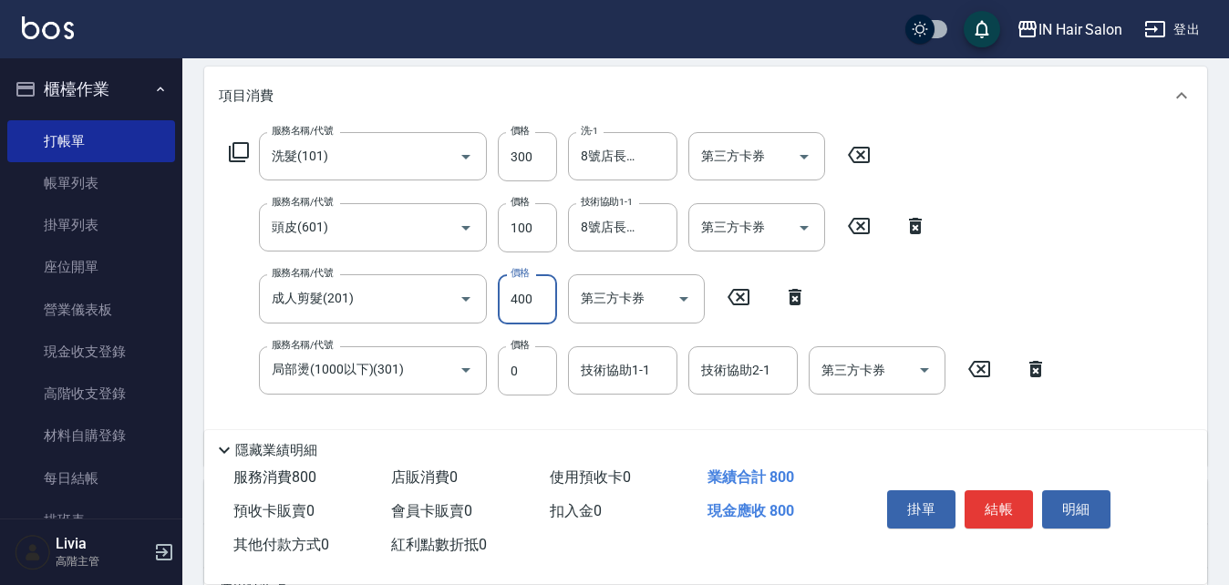
scroll to position [274, 0]
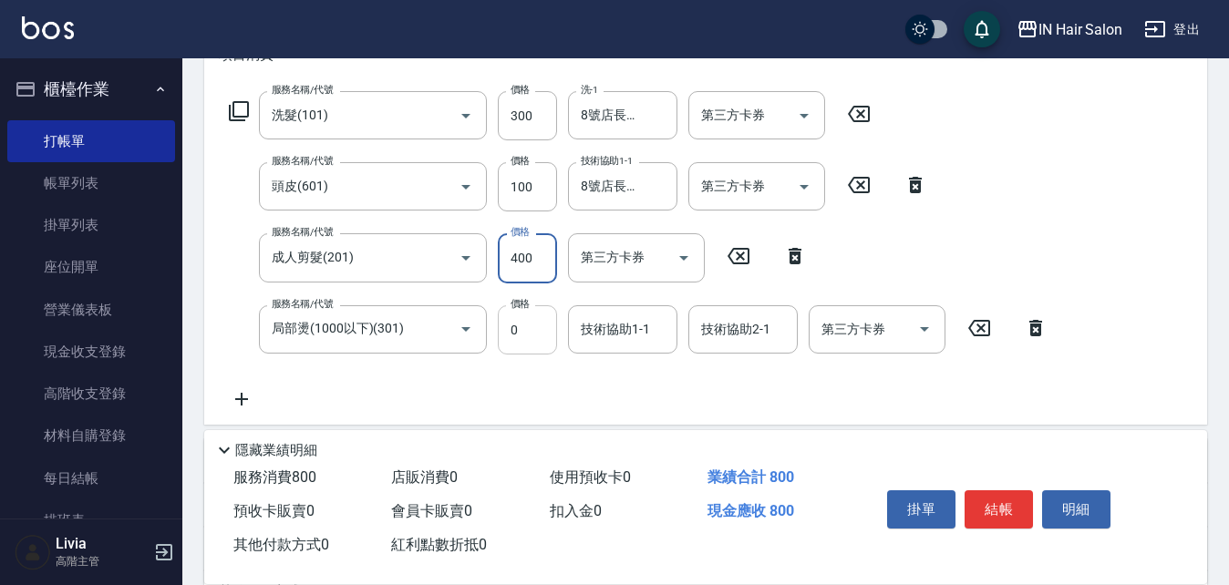
type input "400"
click at [514, 346] on input "0" at bounding box center [527, 329] width 59 height 49
type input "300"
click at [439, 390] on div "服務名稱/代號 洗髮(101) 服務名稱/代號 價格 300 價格 洗-1 8號店長Livia-8 洗-1 第三方卡券 第三方卡券 服務名稱/代號 頭皮(60…" at bounding box center [639, 250] width 840 height 319
click at [539, 193] on input "100" at bounding box center [527, 186] width 59 height 49
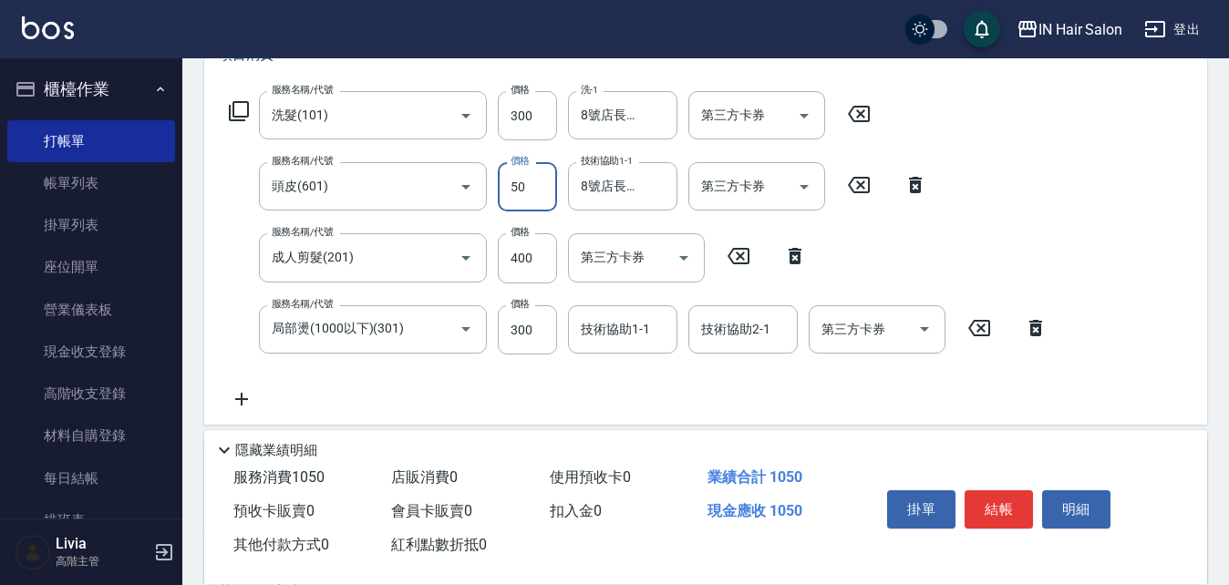
type input "50"
click at [450, 375] on div "服務名稱/代號 洗髮(101) 服務名稱/代號 價格 300 價格 洗-1 8號店長Livia-8 洗-1 第三方卡券 第三方卡券 服務名稱/代號 頭皮(60…" at bounding box center [639, 250] width 840 height 319
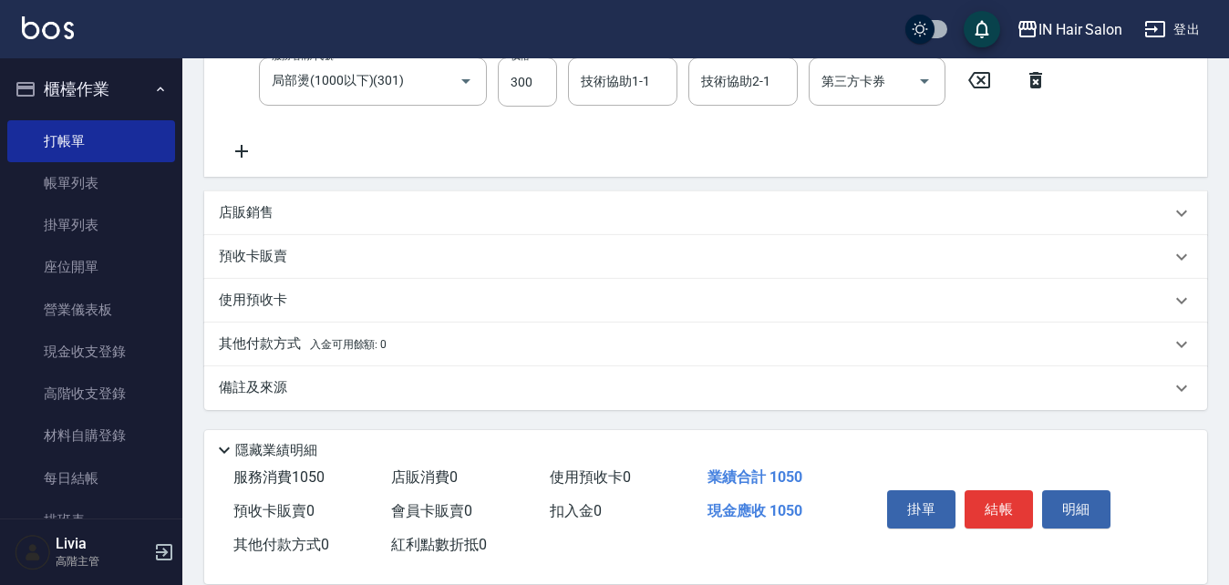
click at [237, 346] on p "其他付款方式 入金可用餘額: 0" at bounding box center [303, 345] width 168 height 20
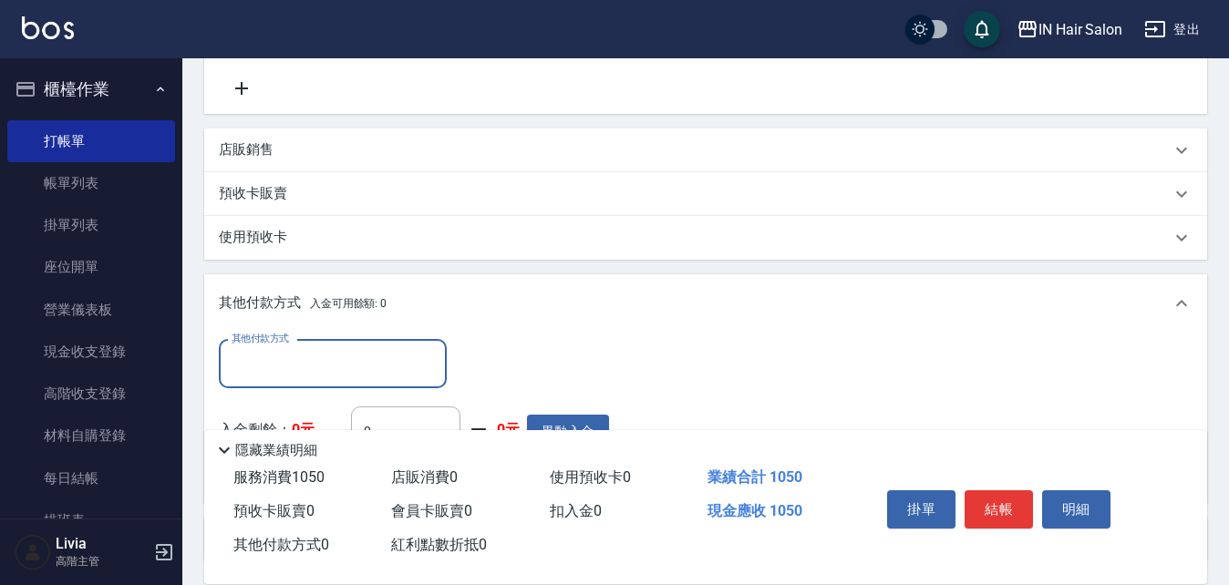
scroll to position [613, 0]
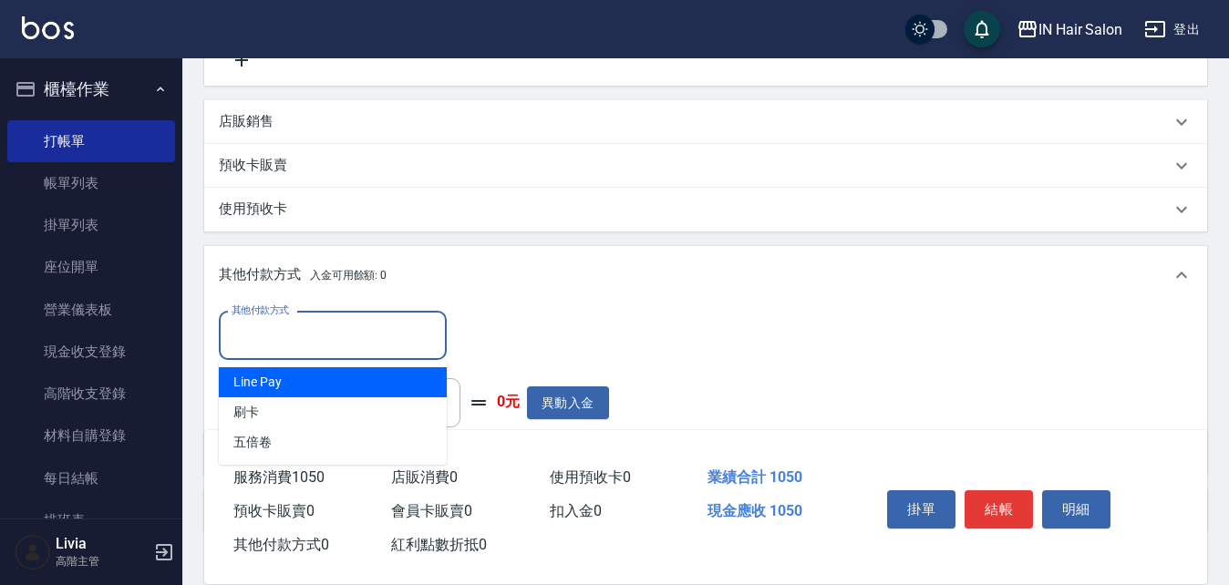
click at [323, 329] on input "其他付款方式" at bounding box center [333, 336] width 212 height 32
click at [281, 387] on span "Line Pay" at bounding box center [333, 382] width 228 height 30
type input "Line Pay"
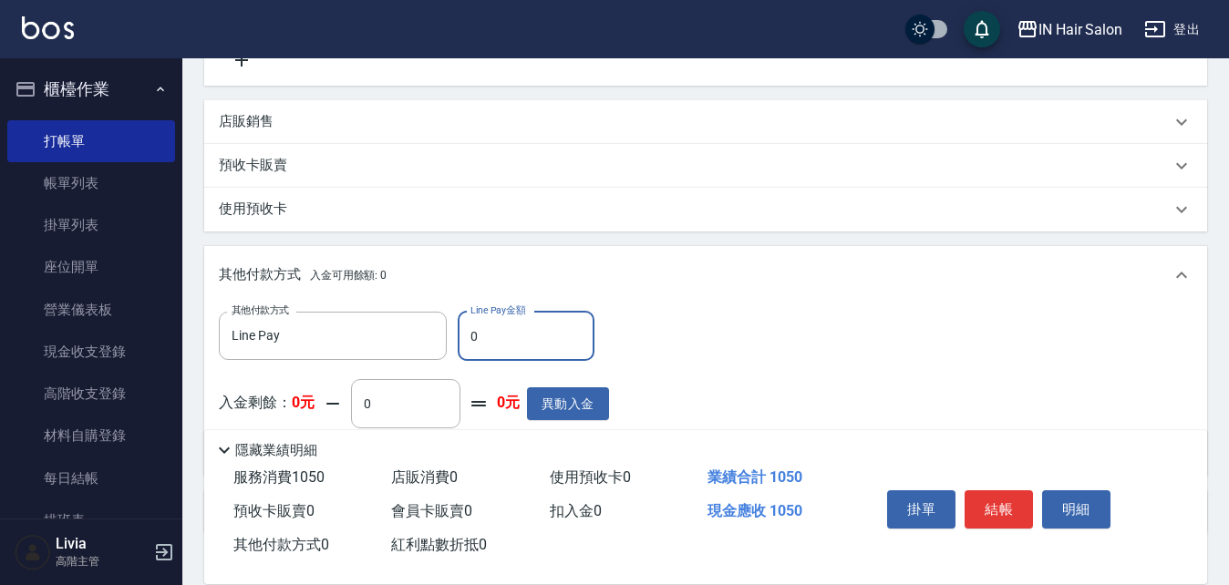
drag, startPoint x: 467, startPoint y: 332, endPoint x: 488, endPoint y: 330, distance: 21.0
click at [488, 330] on input "0" at bounding box center [526, 336] width 137 height 49
type input "1050"
click at [847, 350] on div "其他付款方式 Line Pay 其他付款方式 Line Pay金額 1050 Line Pay金額 入金剩餘： 0元 0 ​ 整筆扣入金 0元 異動入金" at bounding box center [706, 387] width 974 height 150
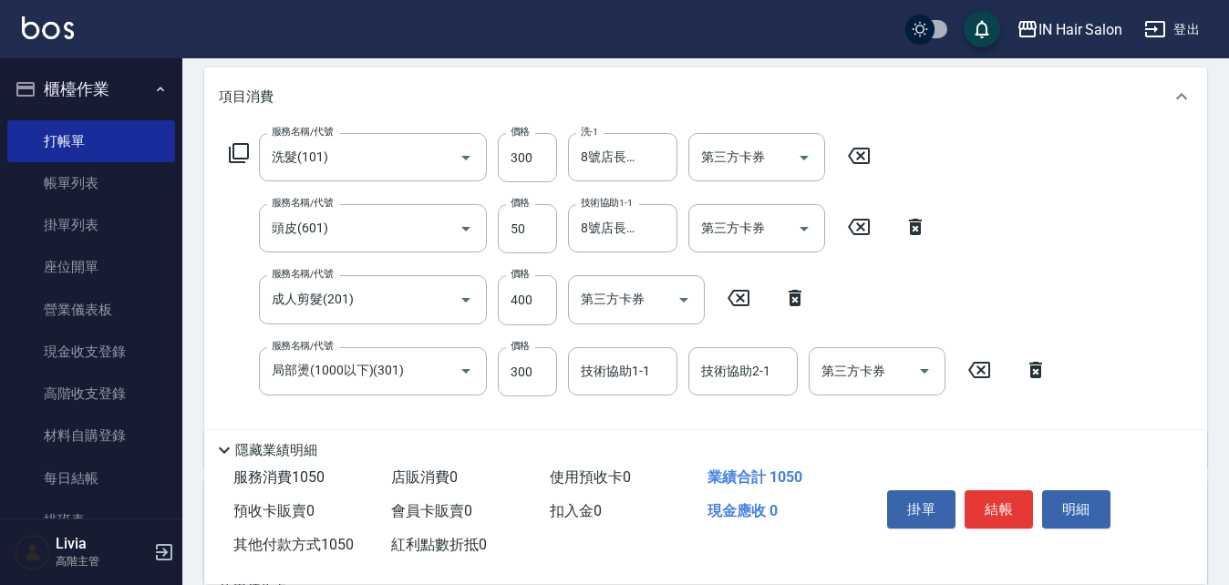
scroll to position [66, 0]
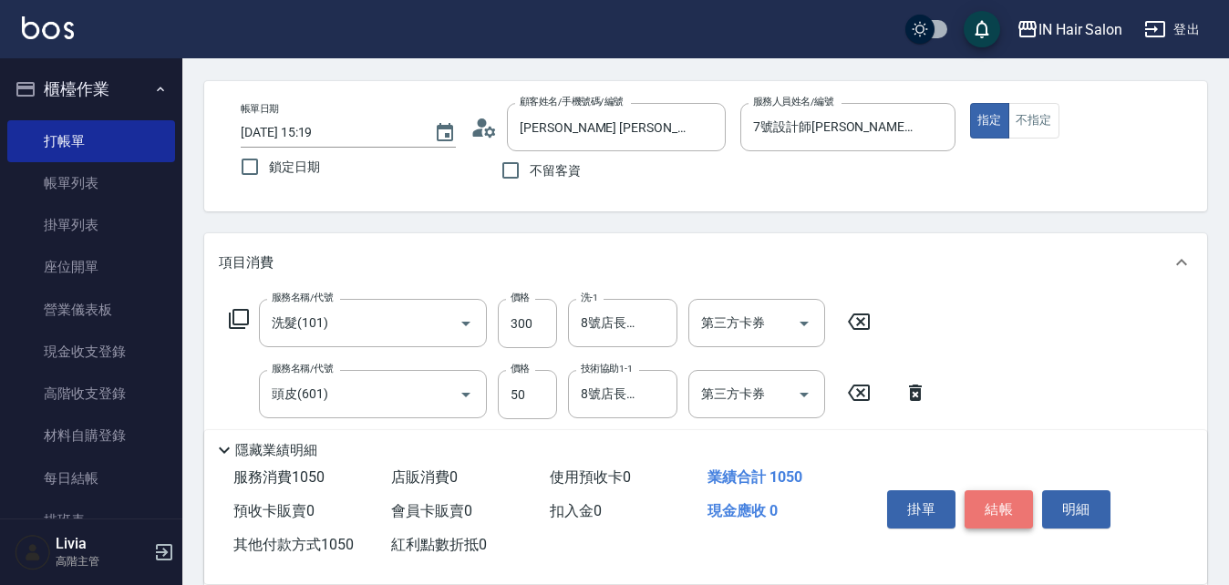
click at [988, 495] on button "結帳" at bounding box center [999, 509] width 68 height 38
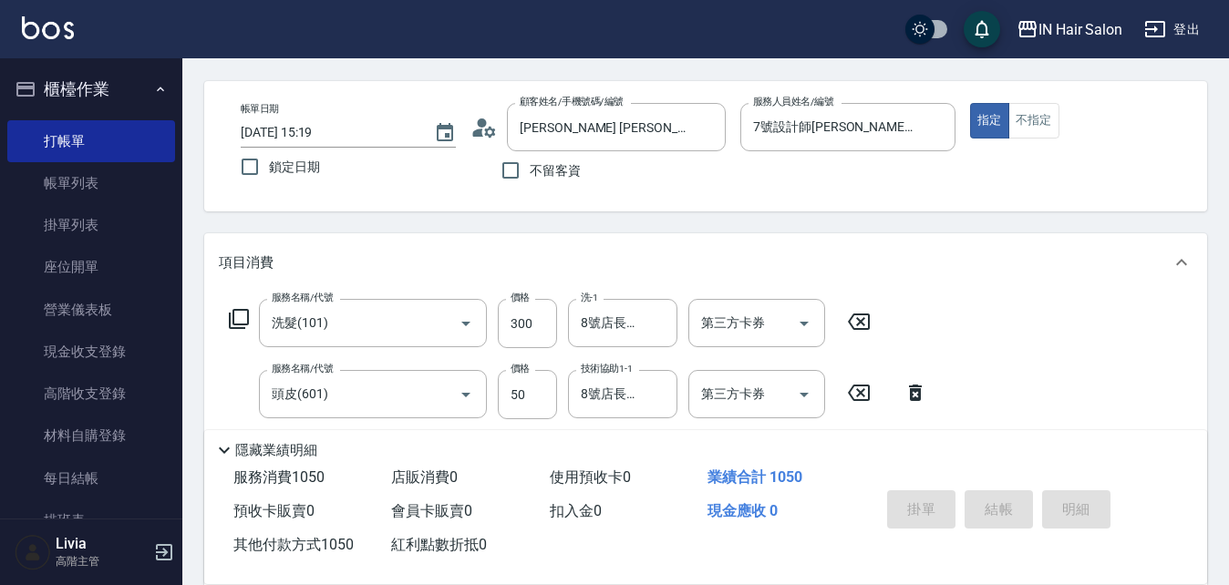
type input "[DATE] 15:20"
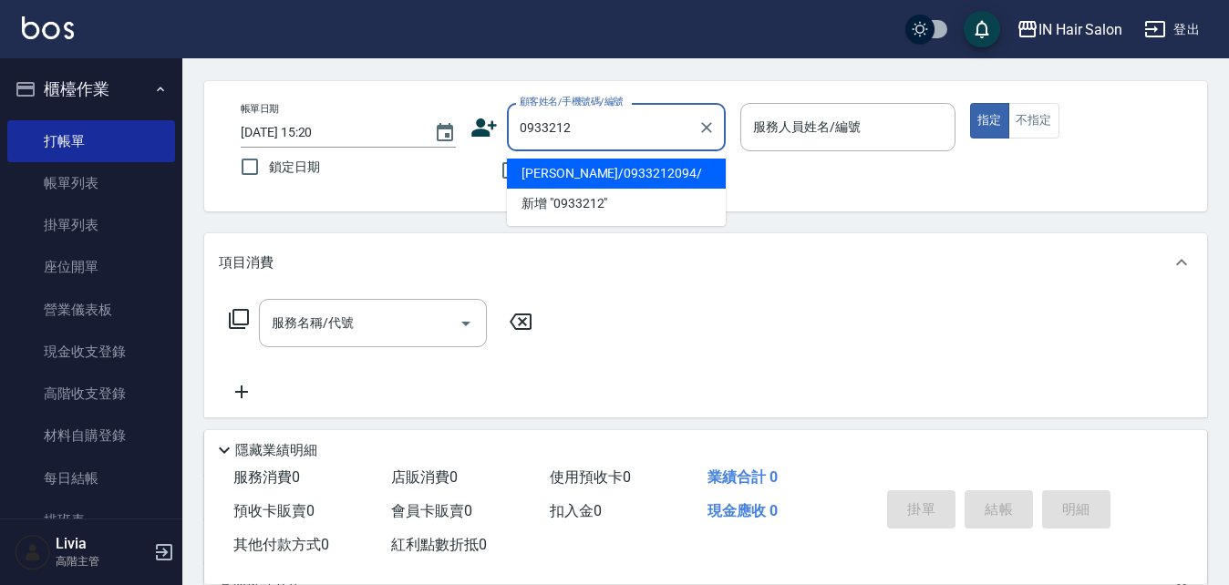
click at [616, 176] on li "[PERSON_NAME]/0933212094/" at bounding box center [616, 174] width 219 height 30
type input "[PERSON_NAME]/0933212094/"
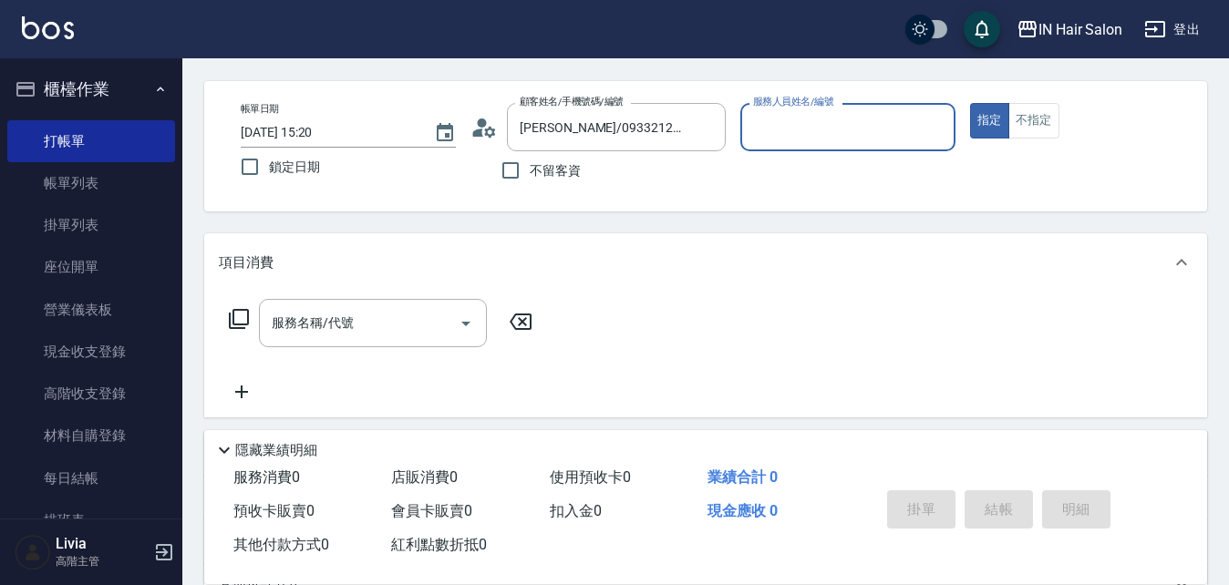
type input "6號設計師[PERSON_NAME]-6"
click at [235, 317] on icon at bounding box center [239, 319] width 22 height 22
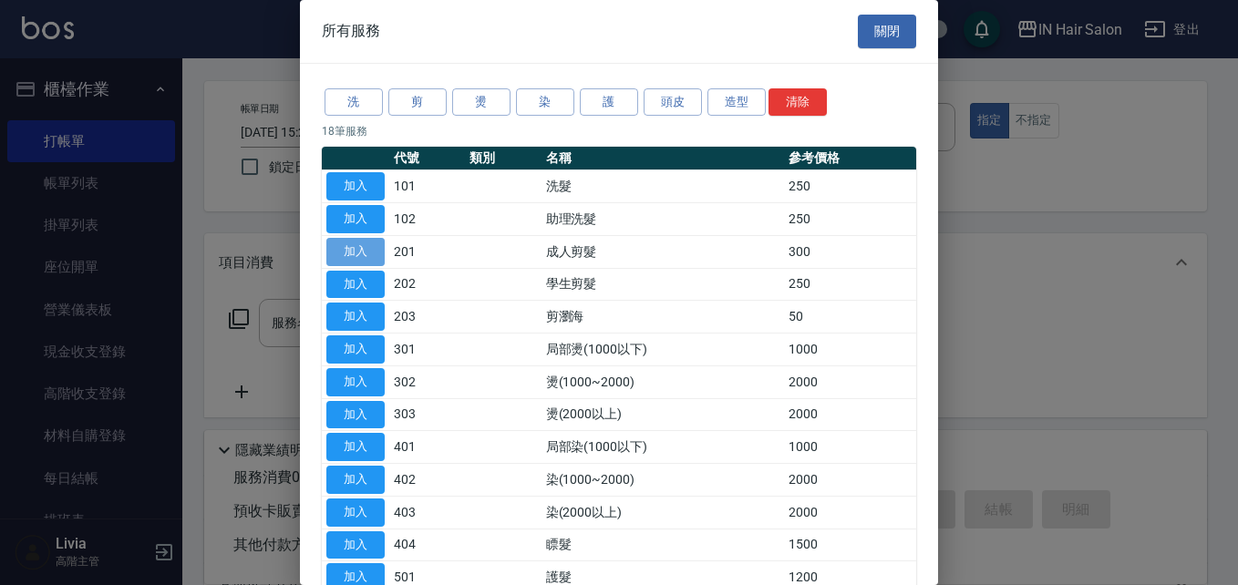
click at [367, 246] on button "加入" at bounding box center [355, 252] width 58 height 28
type input "成人剪髮(201)"
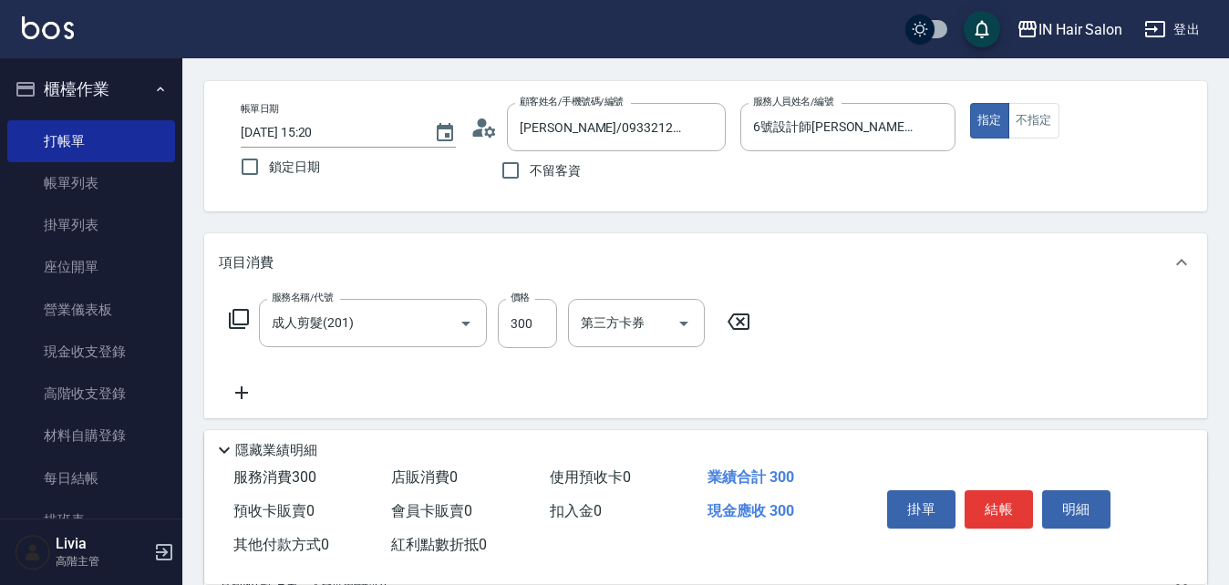
click at [241, 316] on icon at bounding box center [239, 319] width 22 height 22
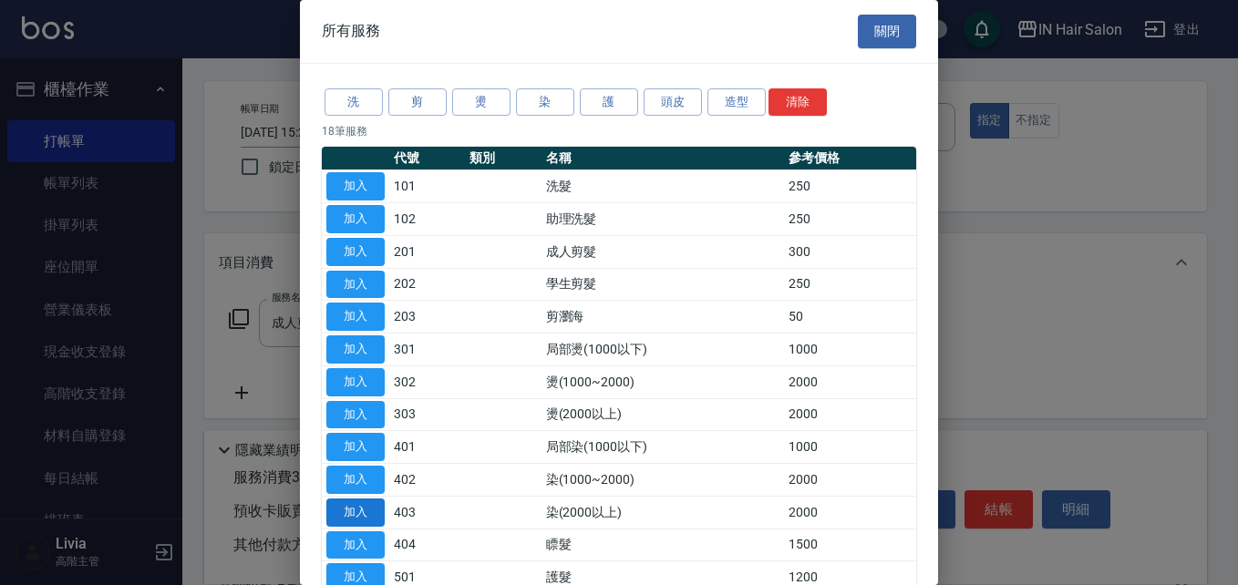
click at [365, 507] on button "加入" at bounding box center [355, 513] width 58 height 28
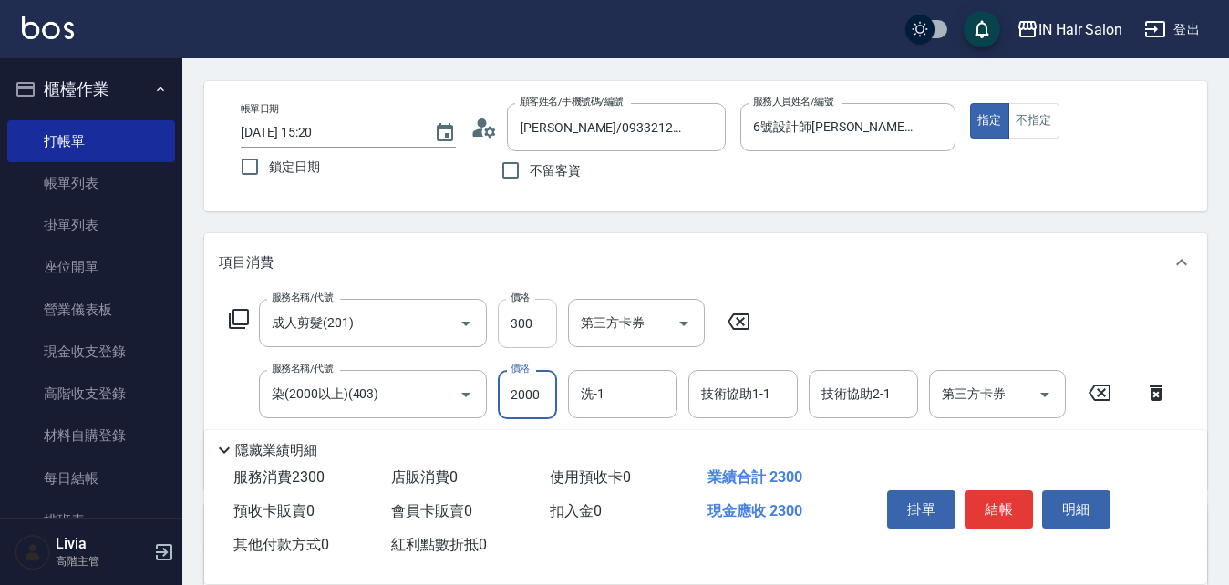
click at [541, 315] on input "300" at bounding box center [527, 323] width 59 height 49
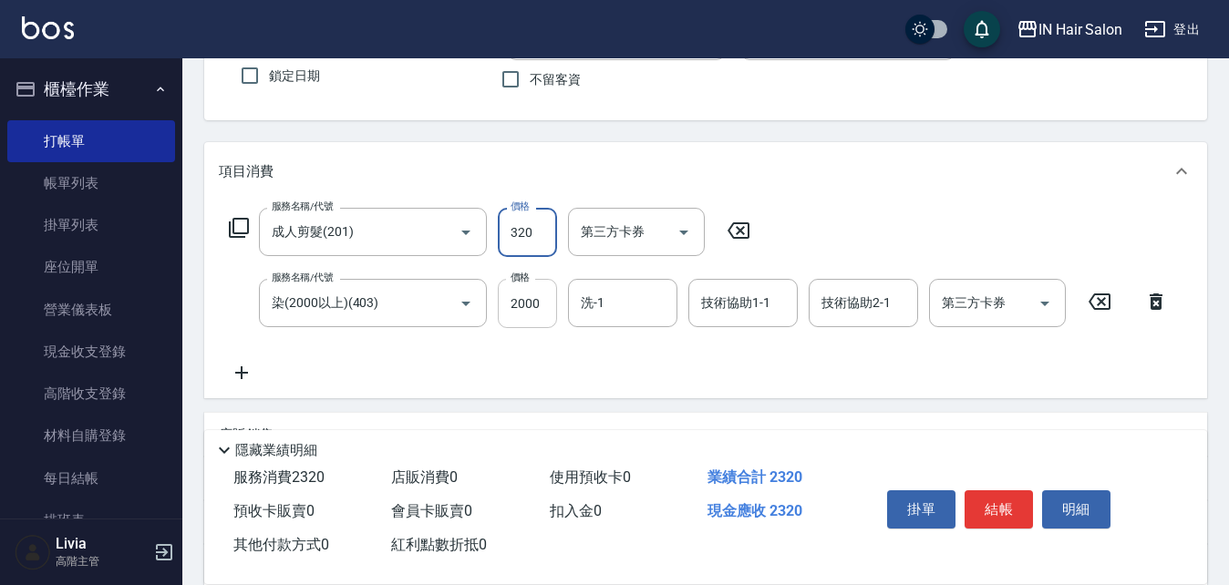
type input "320"
click at [537, 308] on input "2000" at bounding box center [527, 303] width 59 height 49
type input "2100"
click at [448, 360] on div "服務名稱/代號 成人剪髮(201) 服務名稱/代號 價格 320 價格 第三方卡券 第三方卡券 服務名稱/代號 染(2000以上)(403) 服務名稱/代號 …" at bounding box center [699, 296] width 960 height 176
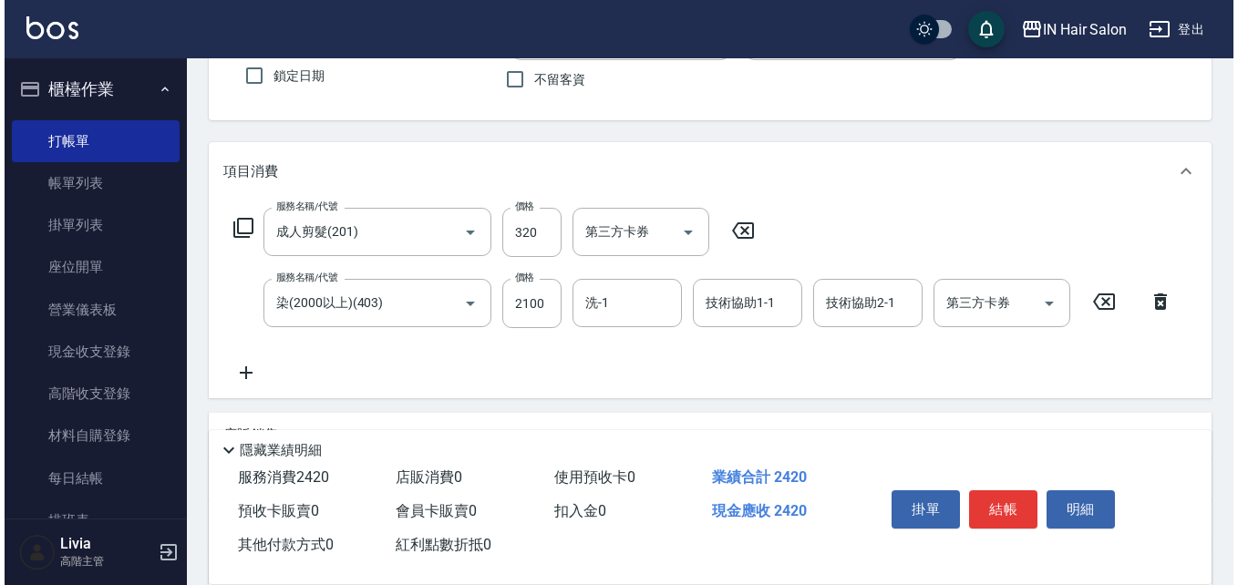
scroll to position [0, 0]
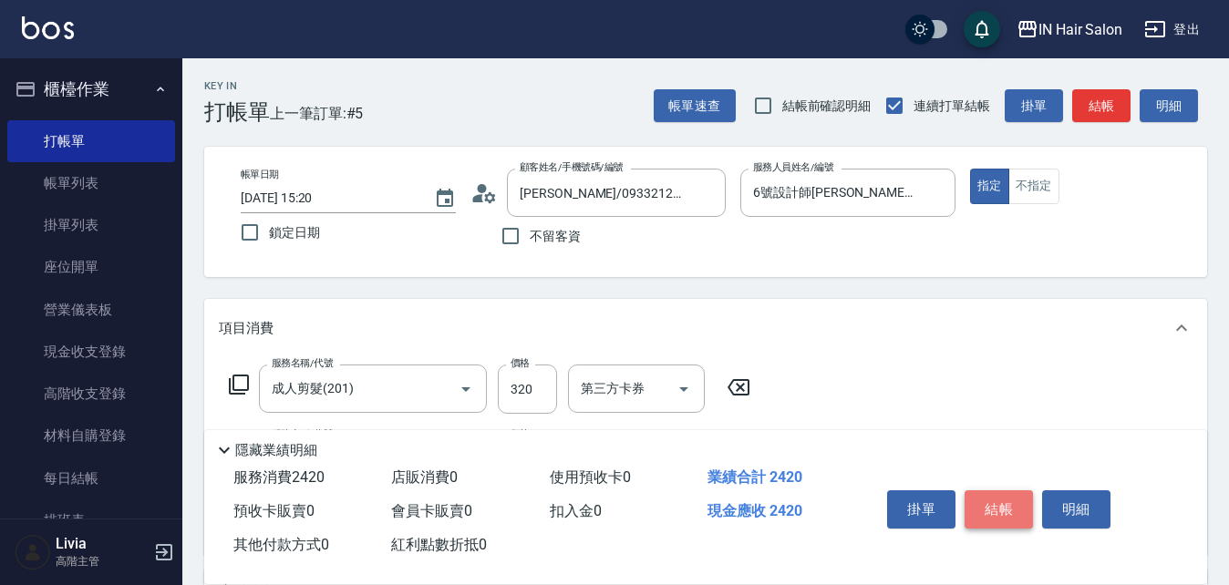
click at [1003, 499] on button "結帳" at bounding box center [999, 509] width 68 height 38
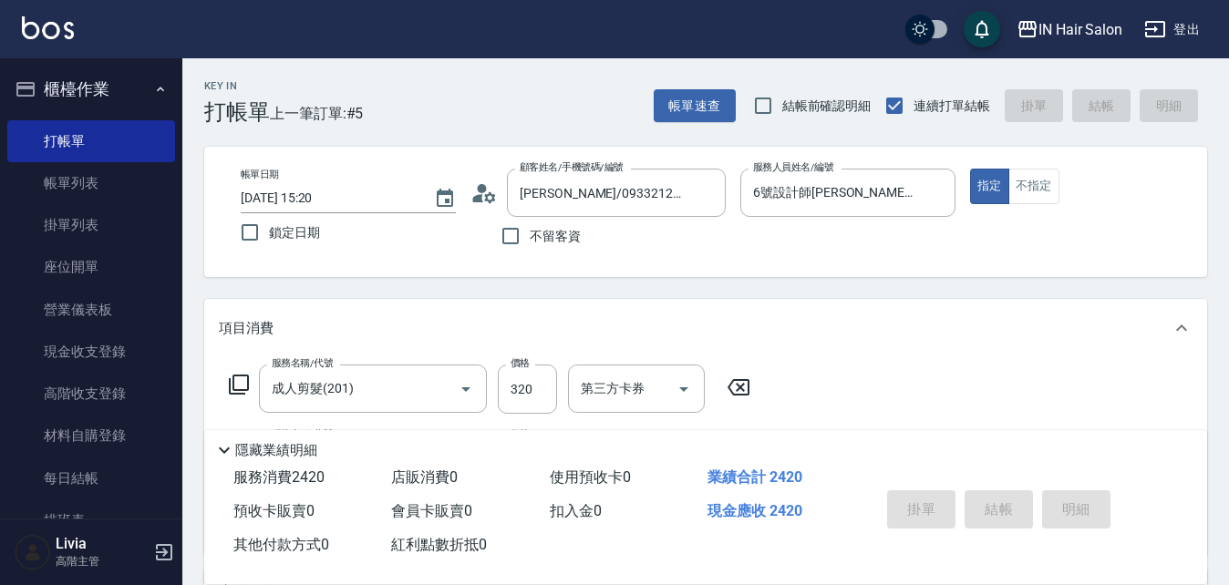
type input "[DATE] 15:21"
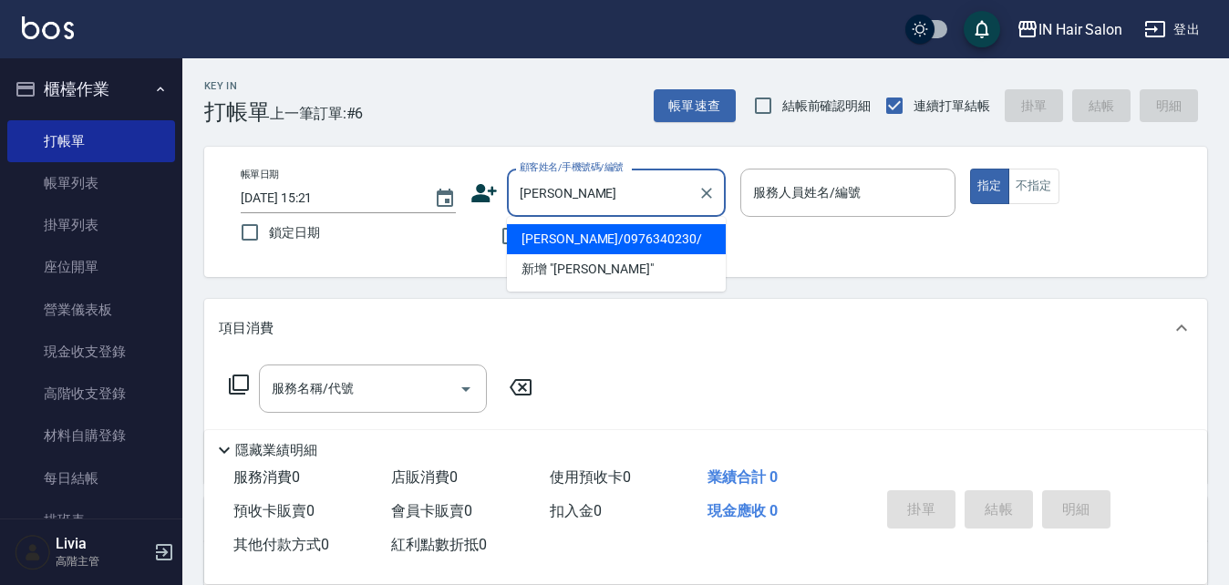
click at [538, 236] on li "[PERSON_NAME]/0976340230/" at bounding box center [616, 239] width 219 height 30
type input "[PERSON_NAME]/0976340230/"
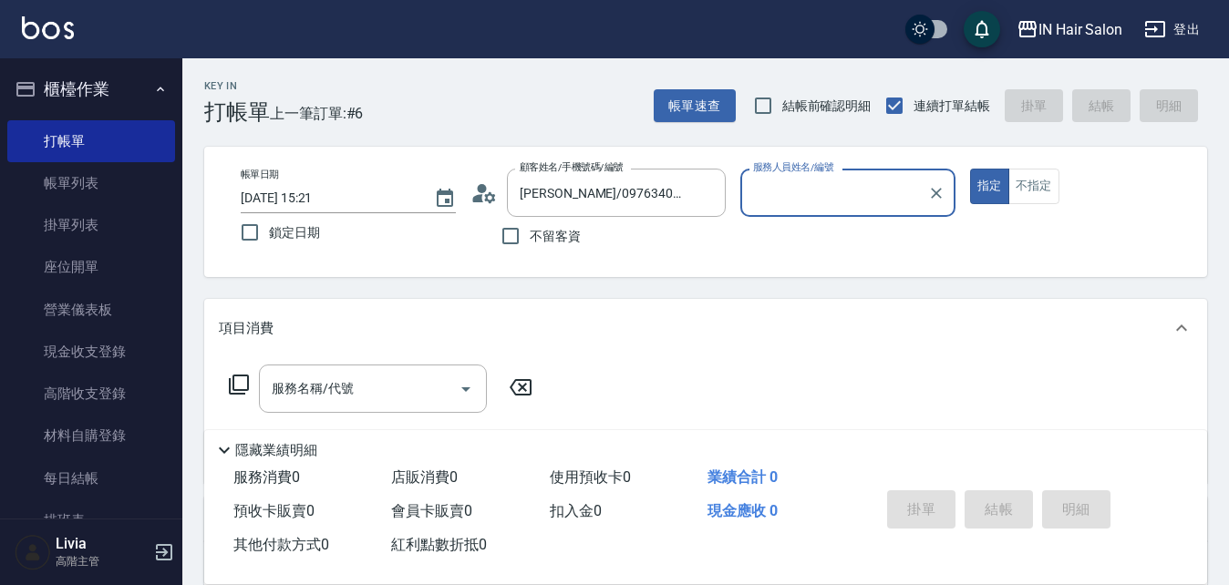
type input "8號店長Livia-8"
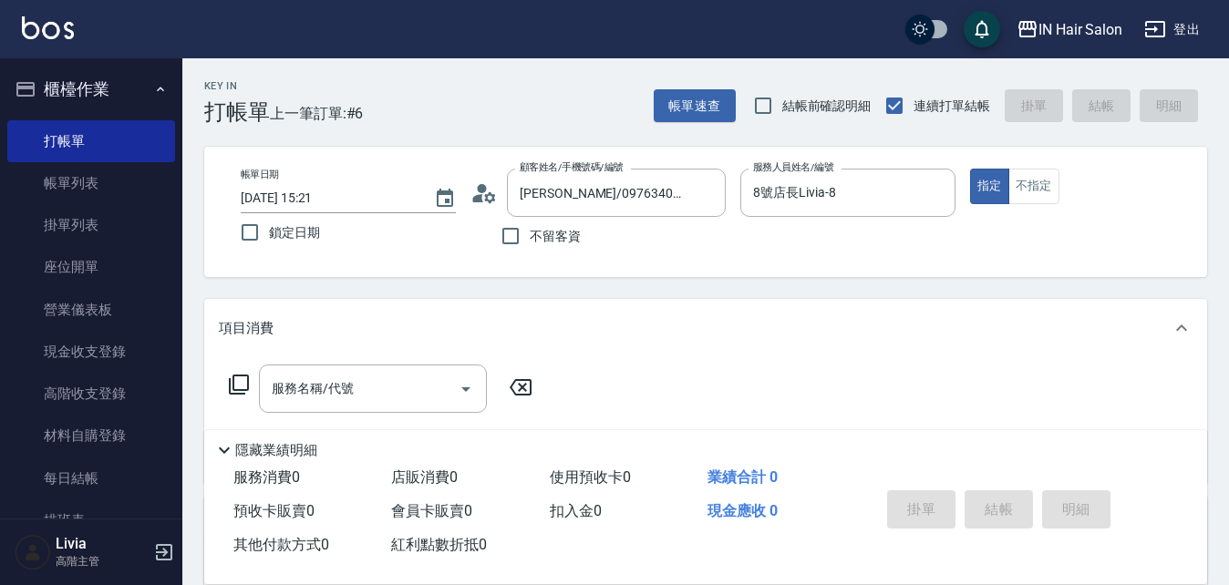
click at [240, 382] on icon at bounding box center [239, 385] width 22 height 22
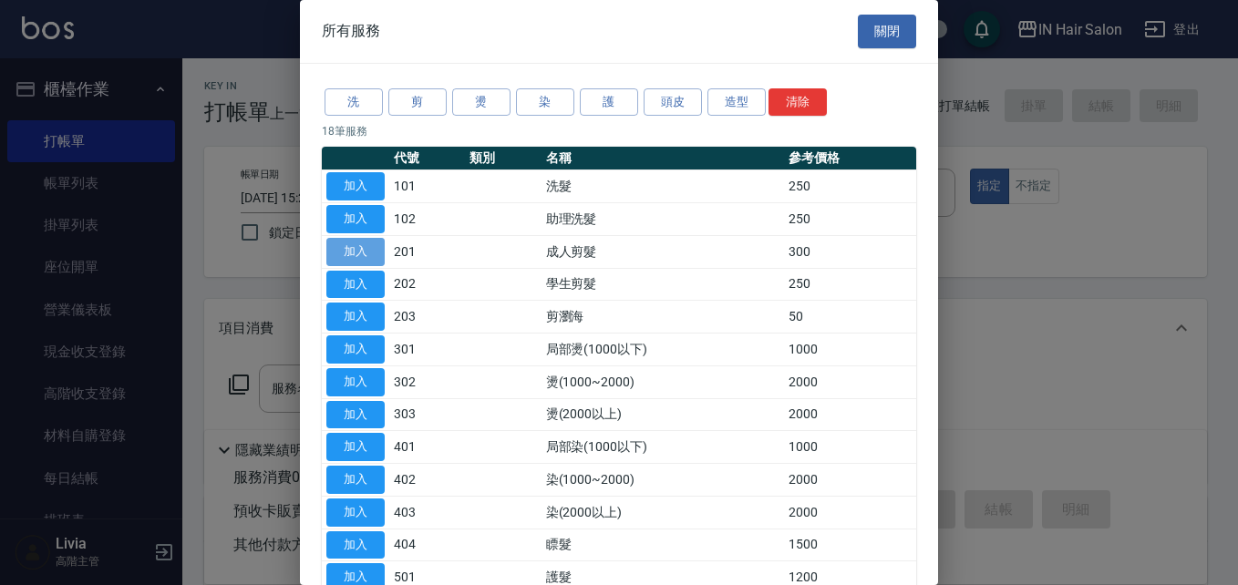
click at [377, 250] on button "加入" at bounding box center [355, 252] width 58 height 28
type input "成人剪髮(201)"
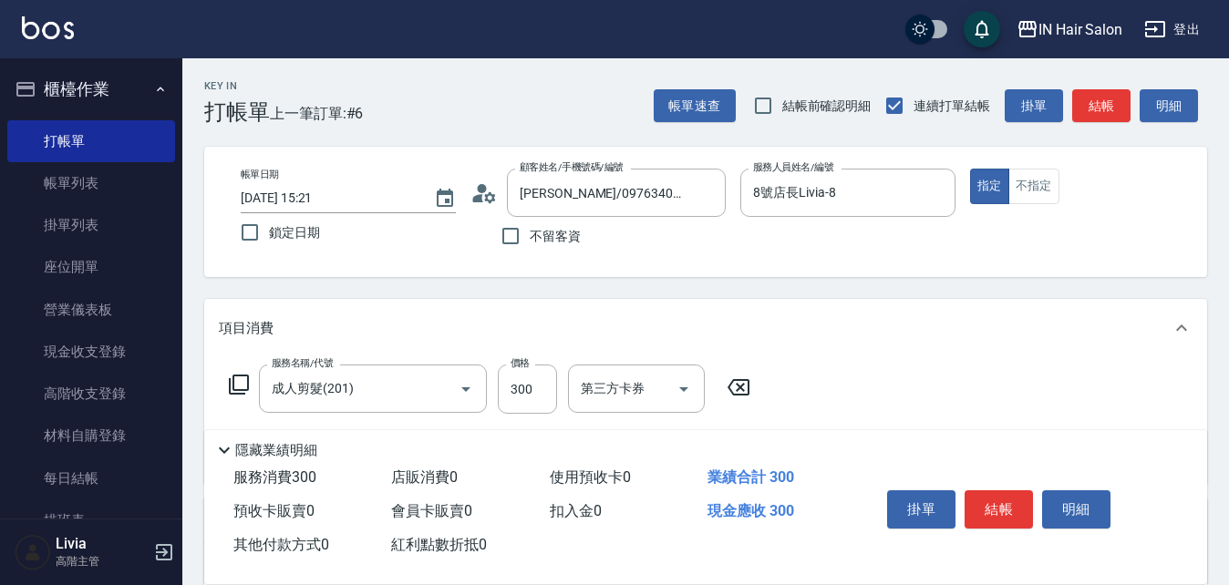
click at [236, 379] on icon at bounding box center [239, 385] width 22 height 22
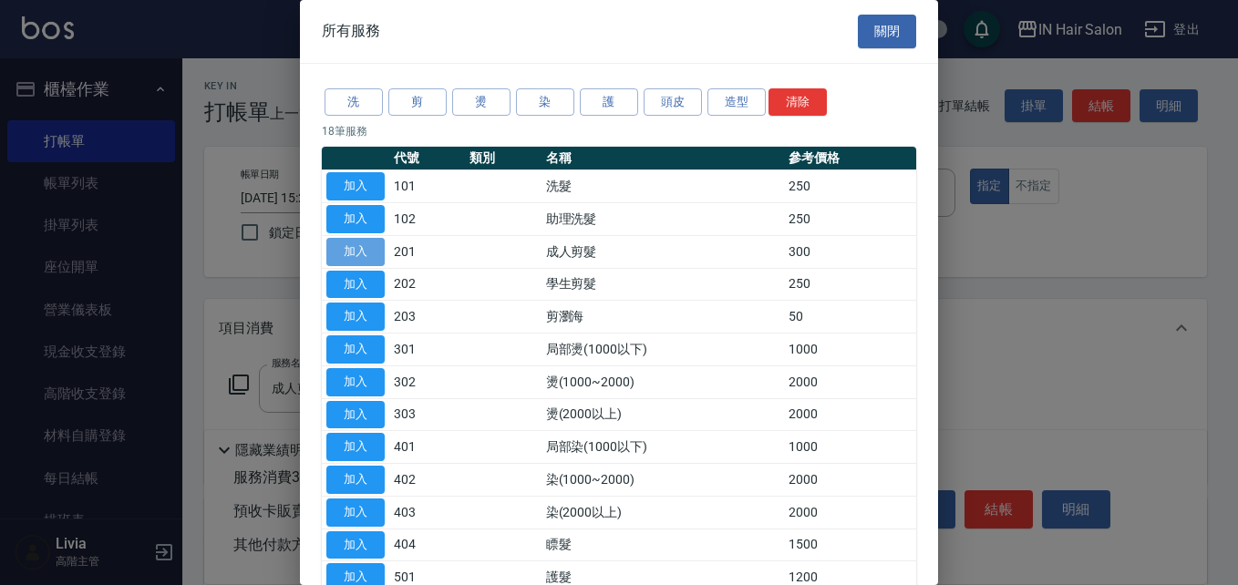
click at [370, 245] on button "加入" at bounding box center [355, 252] width 58 height 28
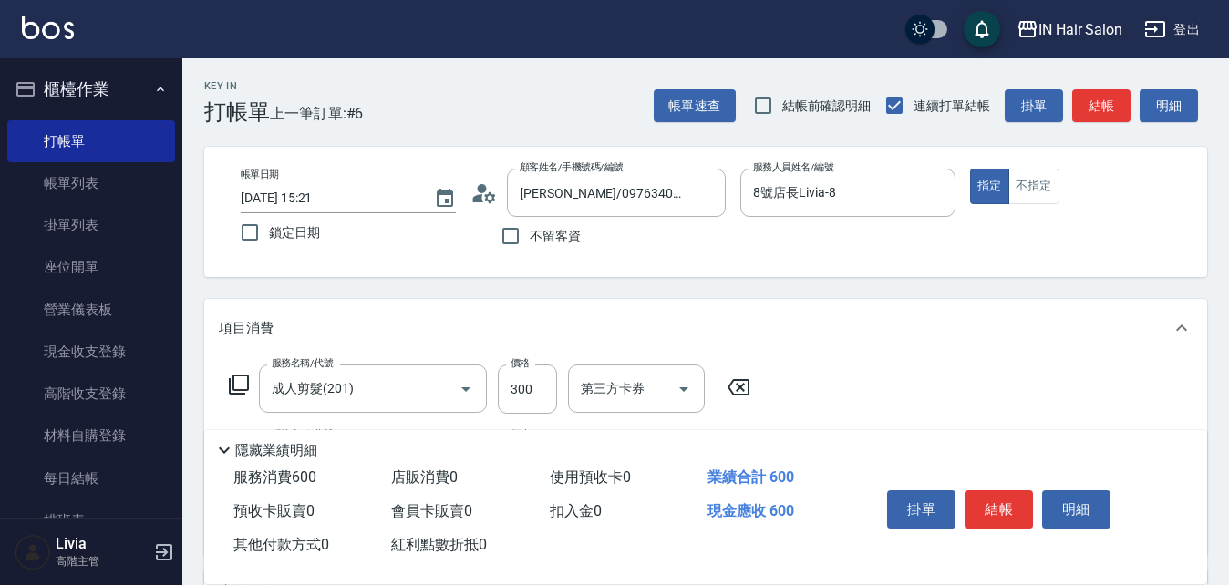
click at [236, 380] on icon at bounding box center [239, 385] width 22 height 22
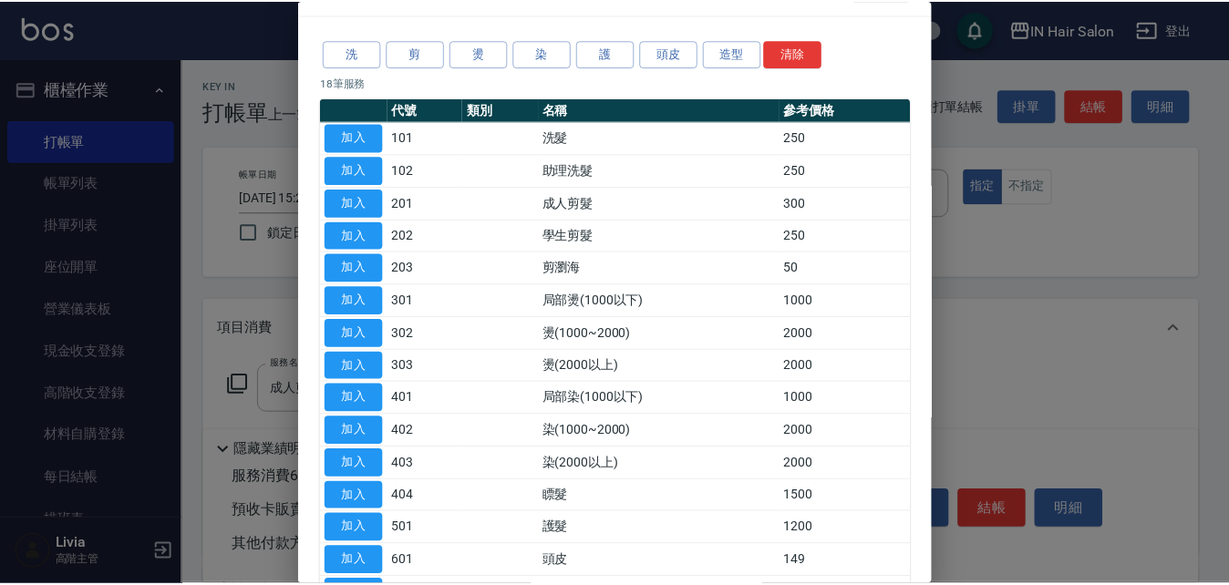
scroll to position [91, 0]
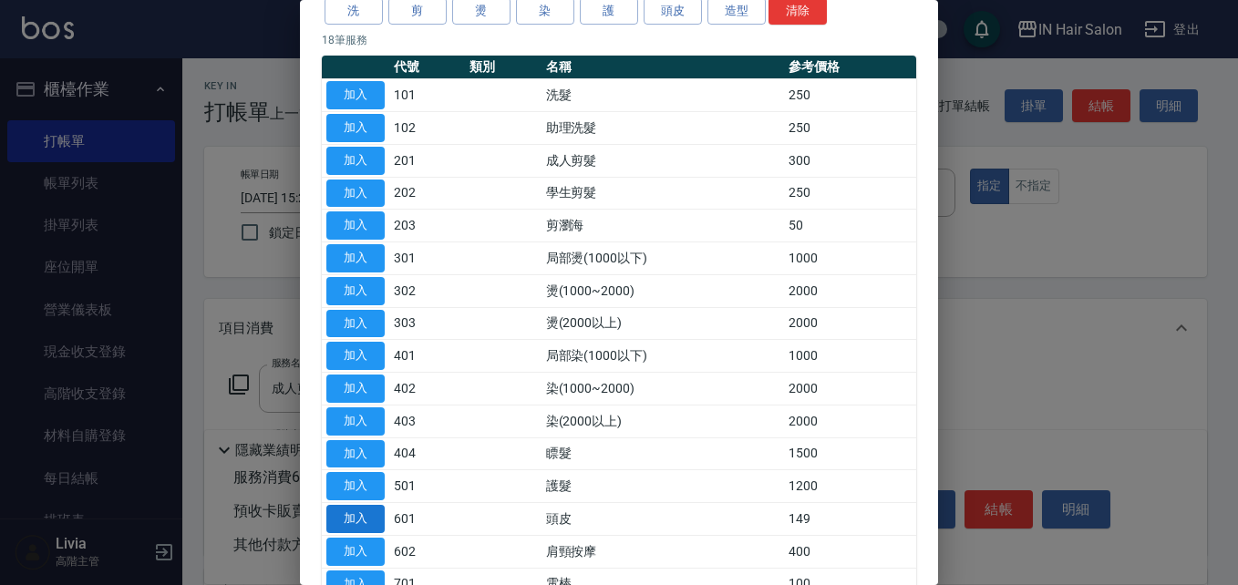
click at [361, 513] on button "加入" at bounding box center [355, 519] width 58 height 28
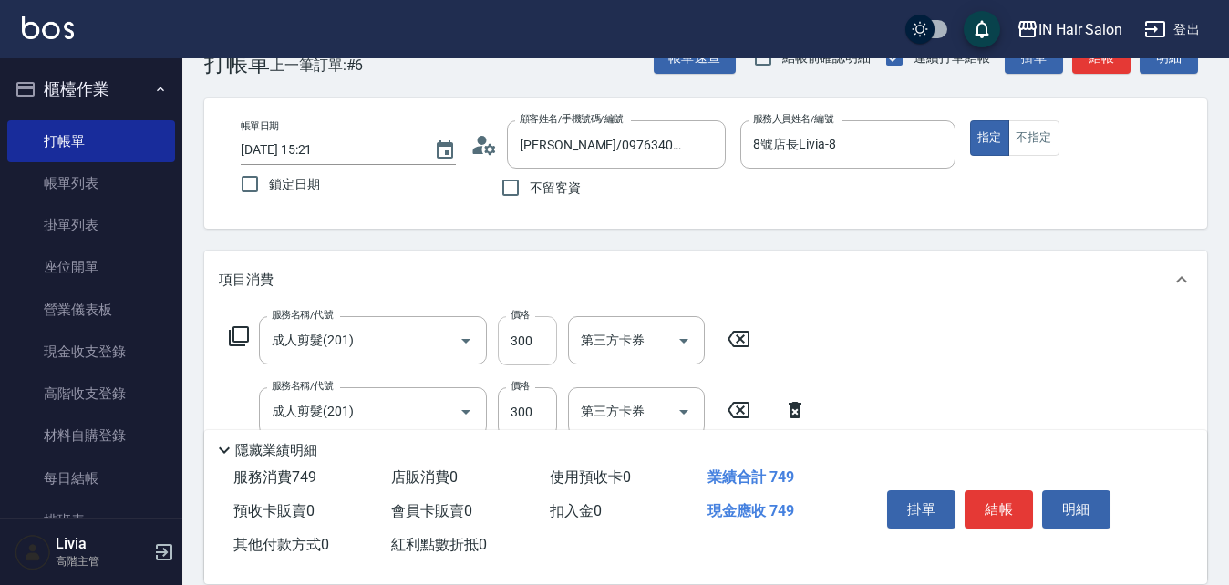
scroll to position [182, 0]
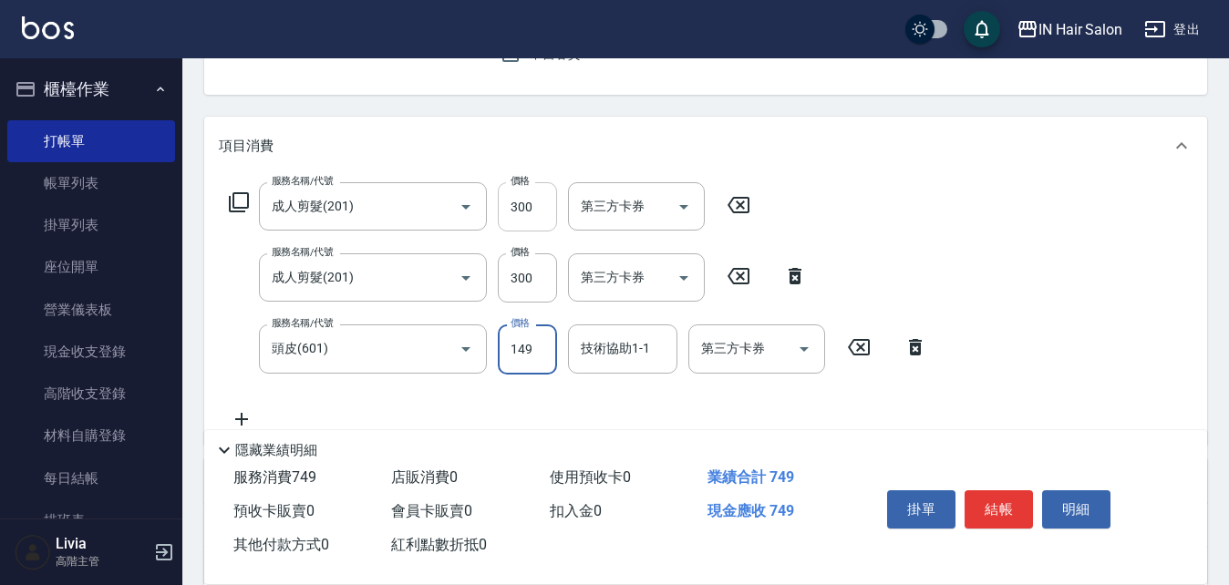
click at [539, 212] on input "300" at bounding box center [527, 206] width 59 height 49
type input "400"
click at [489, 314] on div "服務名稱/代號 成人剪髮(201) 服務名稱/代號 價格 400 價格 第三方卡券 第三方卡券 服務名稱/代號 成人剪髮(201) 服務名稱/代號 價格 30…" at bounding box center [578, 305] width 719 height 247
click at [534, 280] on input "300" at bounding box center [527, 277] width 59 height 49
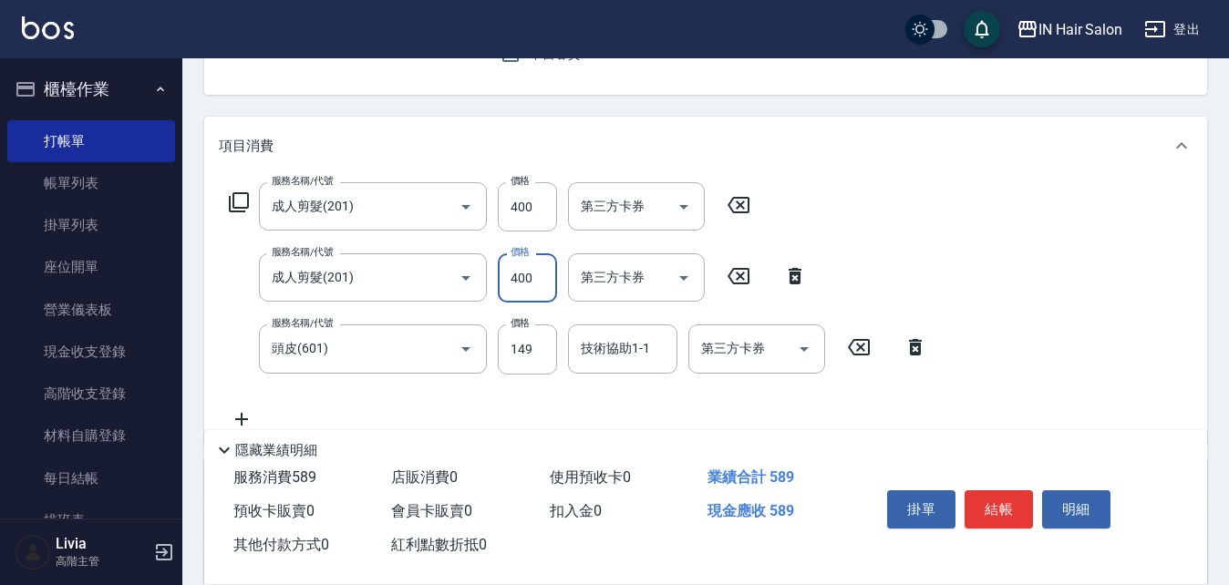
type input "400"
drag, startPoint x: 463, startPoint y: 401, endPoint x: 480, endPoint y: 378, distance: 28.6
click at [463, 400] on div "服務名稱/代號 成人剪髮(201) 服務名稱/代號 價格 400 價格 第三方卡券 第三方卡券 服務名稱/代號 成人剪髮(201) 服務名稱/代號 價格 40…" at bounding box center [578, 305] width 719 height 247
click at [531, 355] on input "149" at bounding box center [527, 349] width 59 height 49
type input "899"
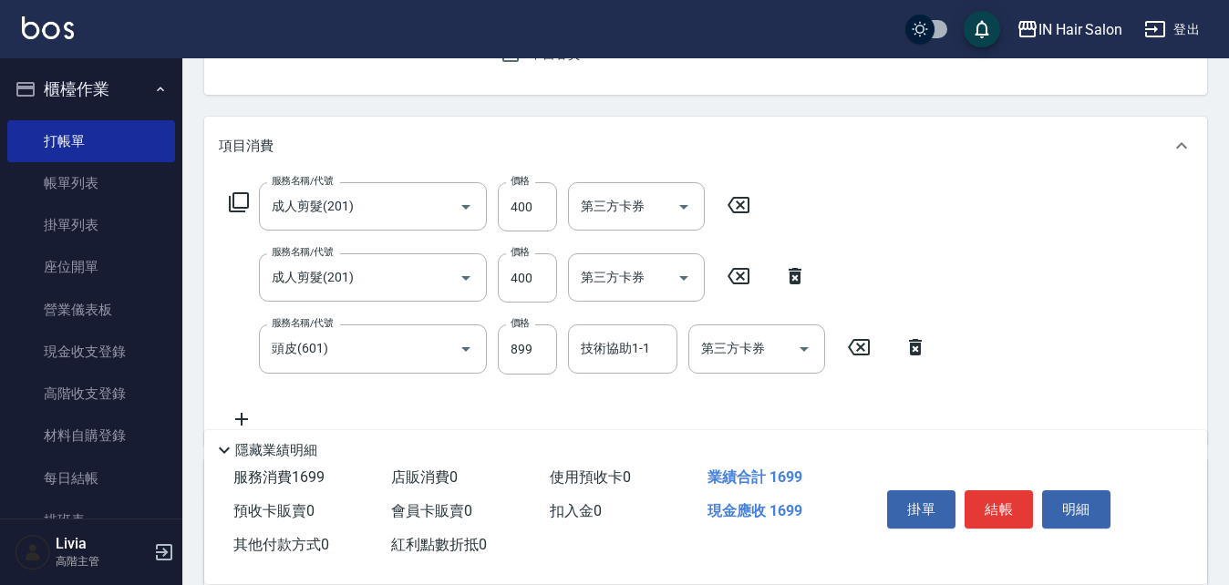
click at [462, 412] on div "服務名稱/代號 成人剪髮(201) 服務名稱/代號 價格 400 價格 第三方卡券 第三方卡券 服務名稱/代號 成人剪髮(201) 服務名稱/代號 價格 40…" at bounding box center [578, 305] width 719 height 247
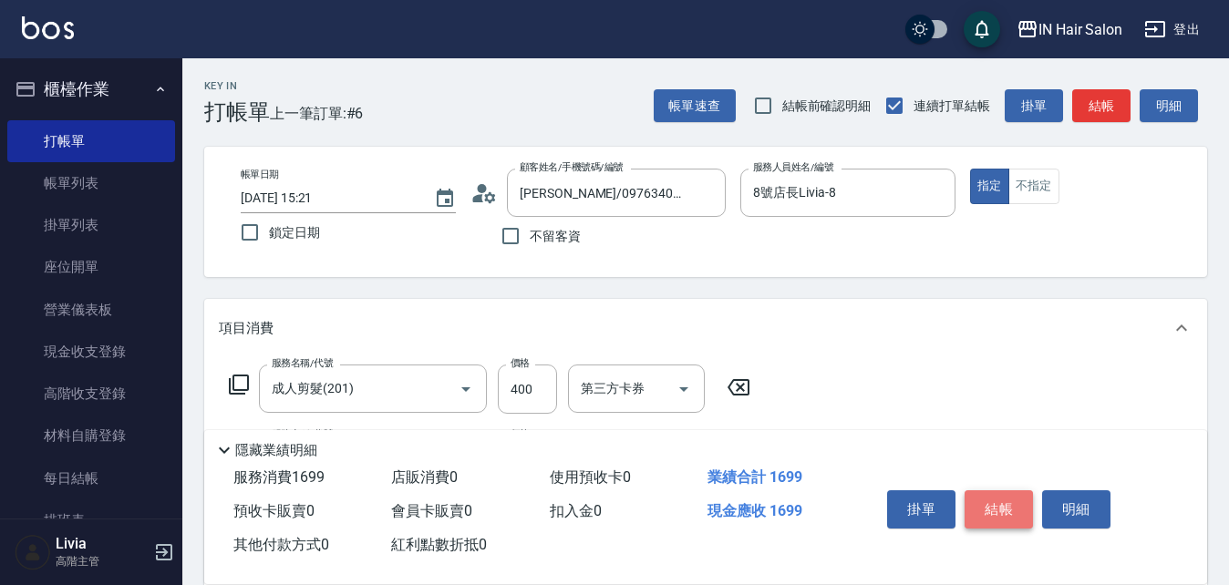
click at [998, 500] on button "結帳" at bounding box center [999, 509] width 68 height 38
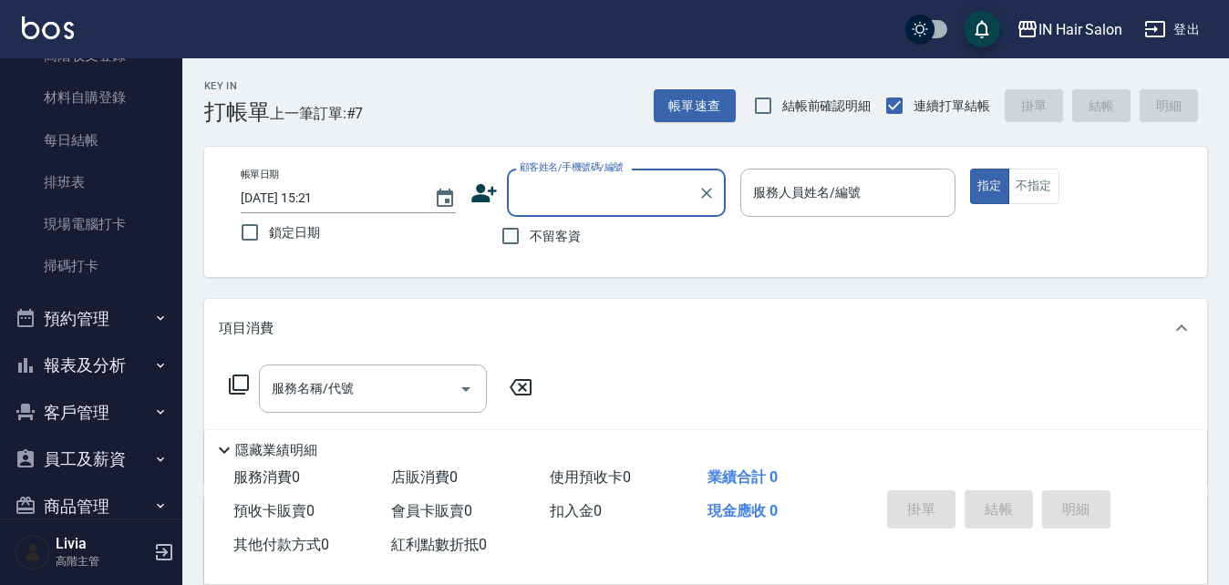
scroll to position [365, 0]
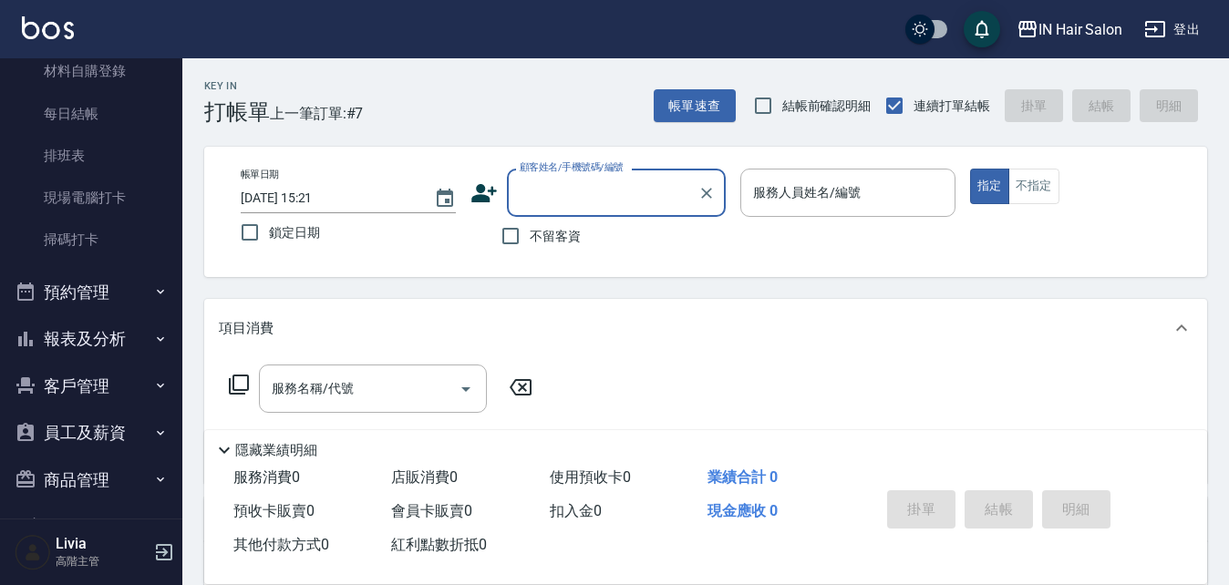
click at [101, 330] on button "報表及分析" at bounding box center [91, 338] width 168 height 47
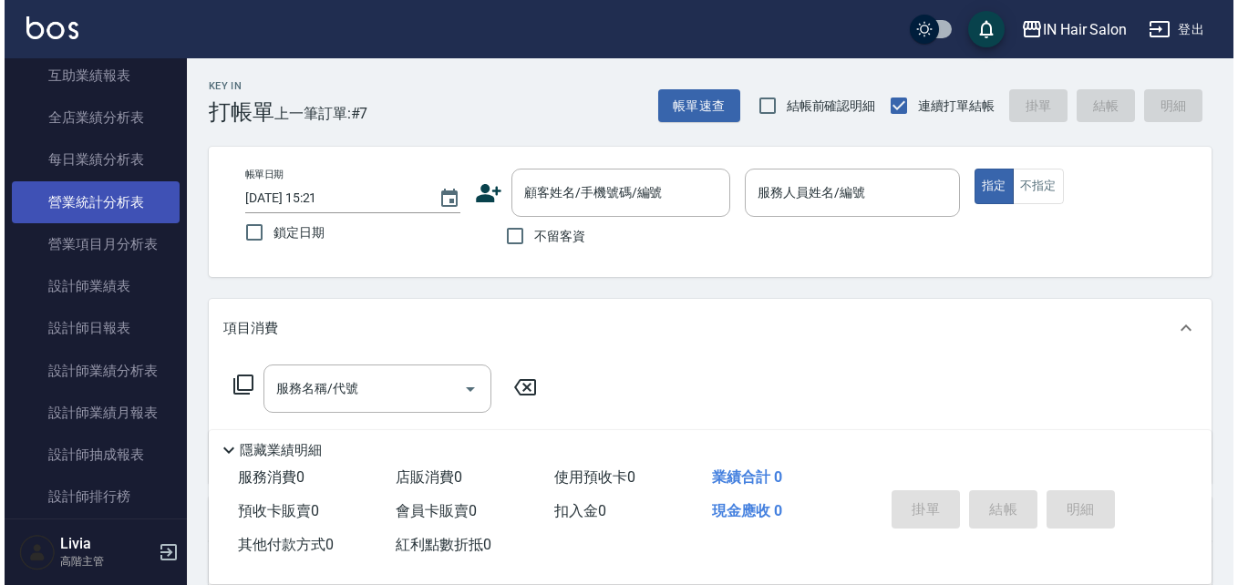
scroll to position [1094, 0]
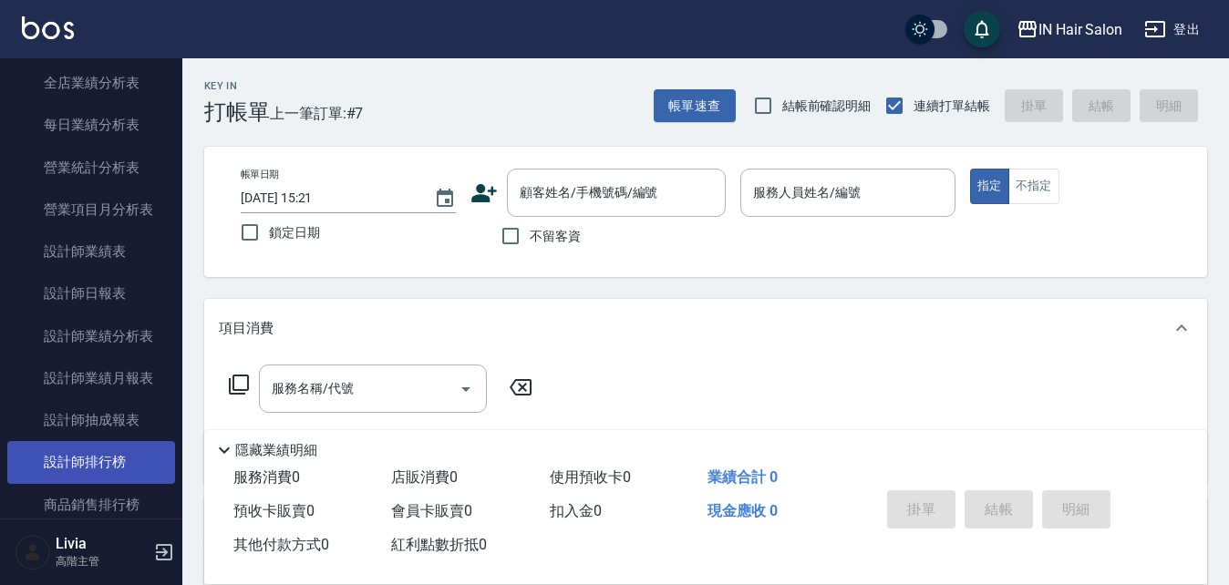
click at [107, 461] on link "設計師排行榜" at bounding box center [91, 462] width 168 height 42
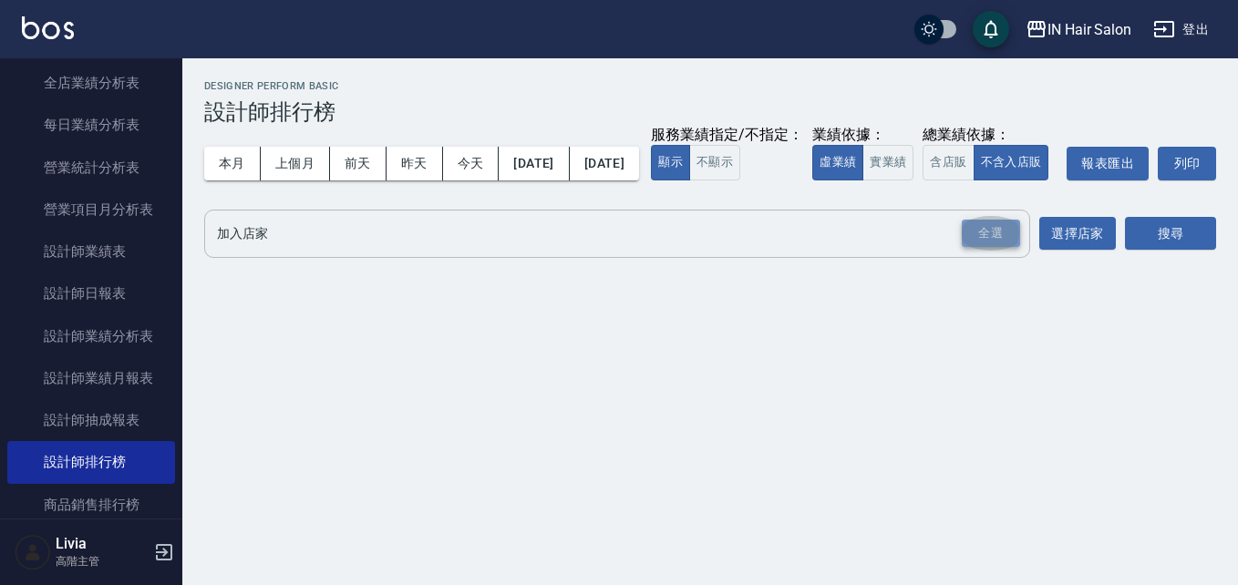
click at [1001, 248] on div "全選" at bounding box center [991, 234] width 58 height 28
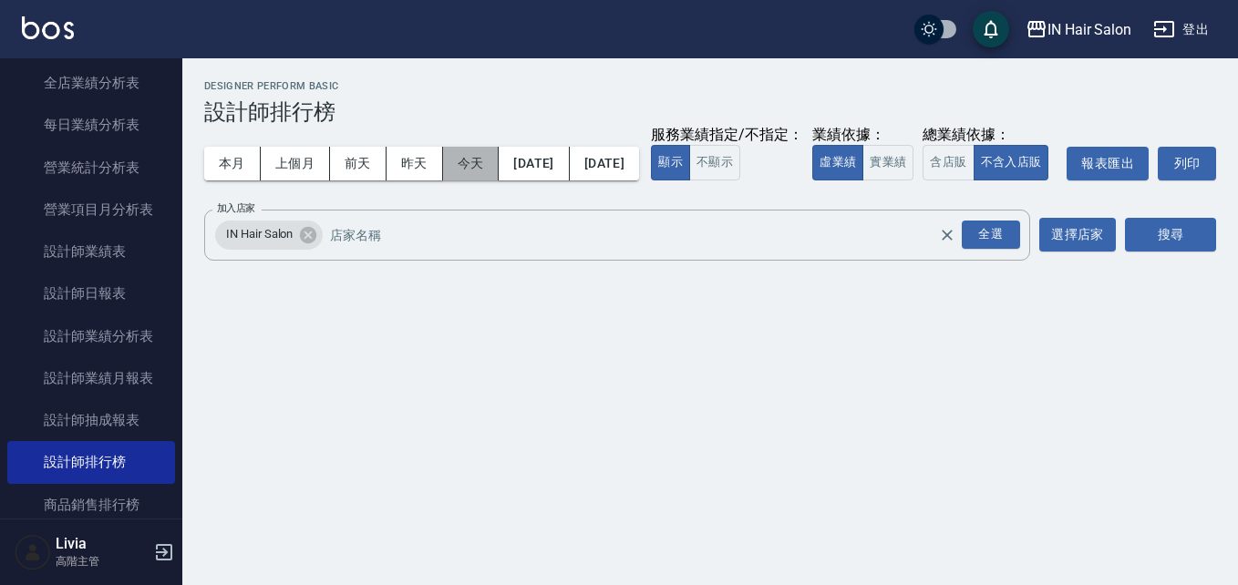
click at [467, 151] on button "今天" at bounding box center [471, 164] width 57 height 34
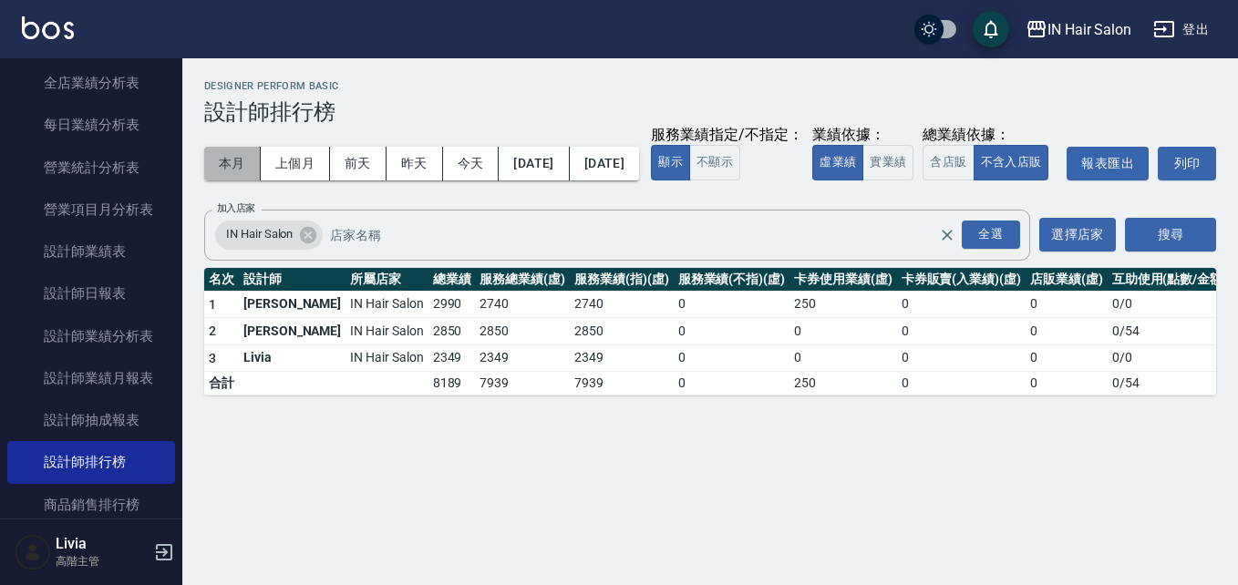
click at [226, 156] on button "本月" at bounding box center [232, 164] width 57 height 34
